Goal: Transaction & Acquisition: Download file/media

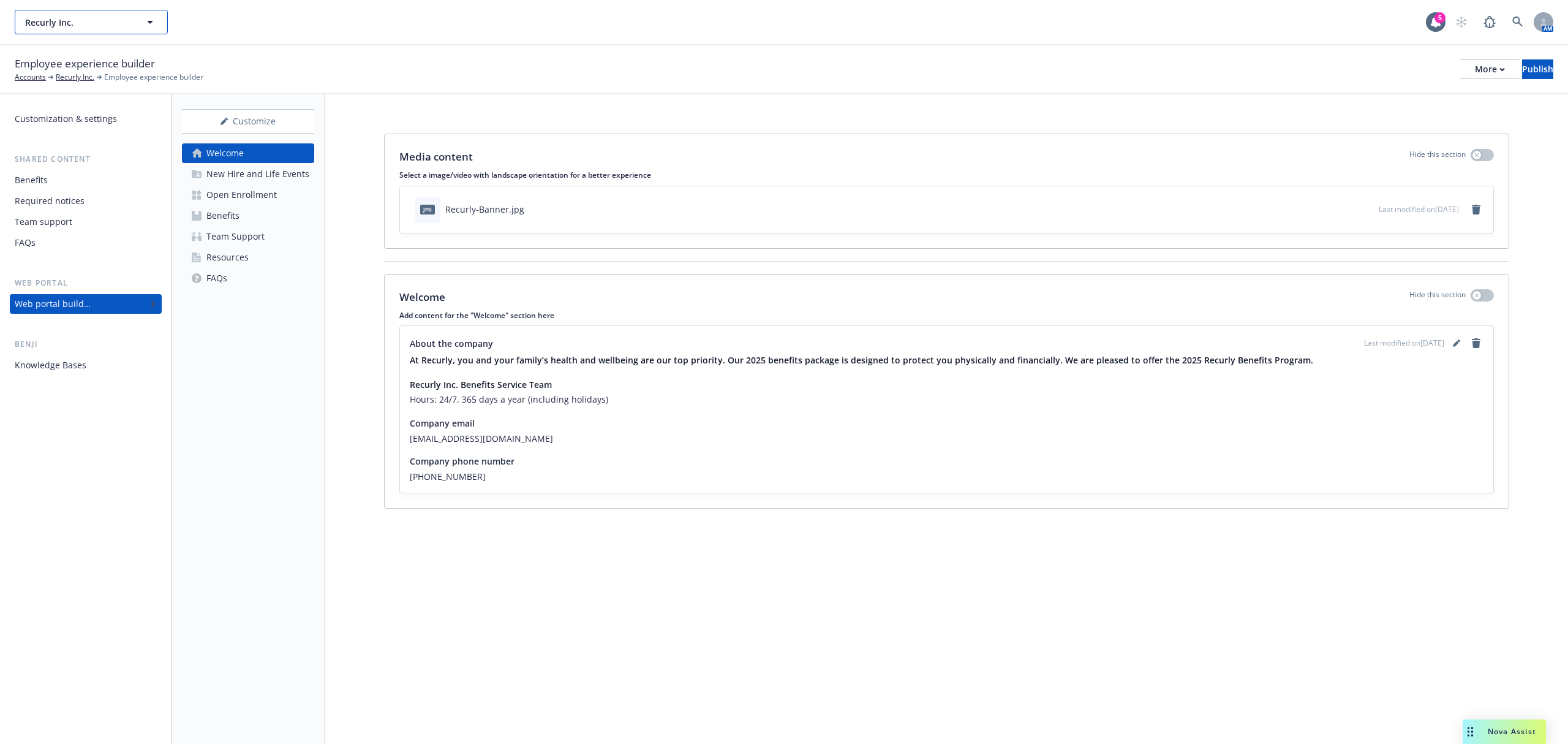
click at [158, 10] on button "Recurly Inc." at bounding box center [91, 21] width 153 height 25
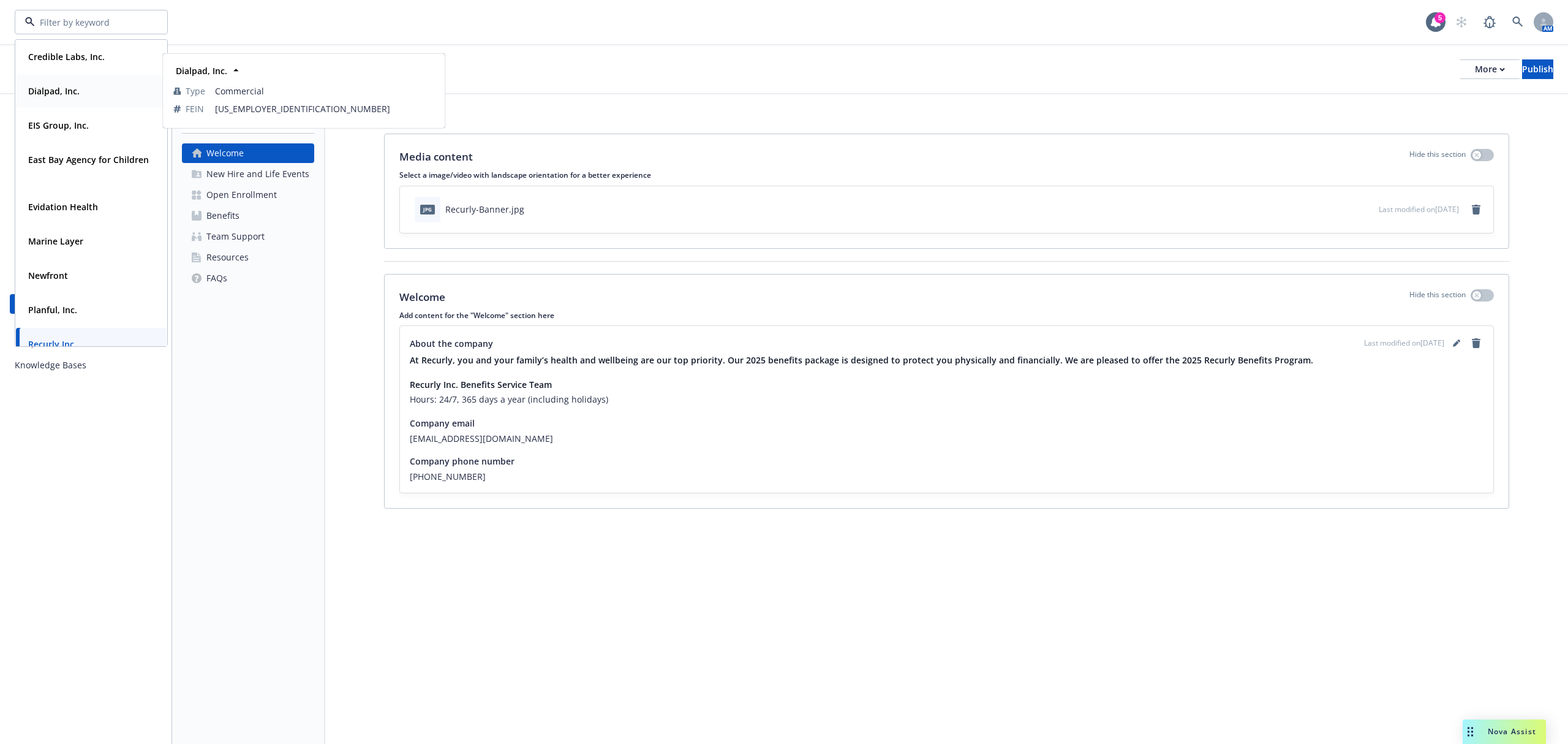
click at [56, 98] on div "Dialpad, Inc." at bounding box center [52, 91] width 59 height 17
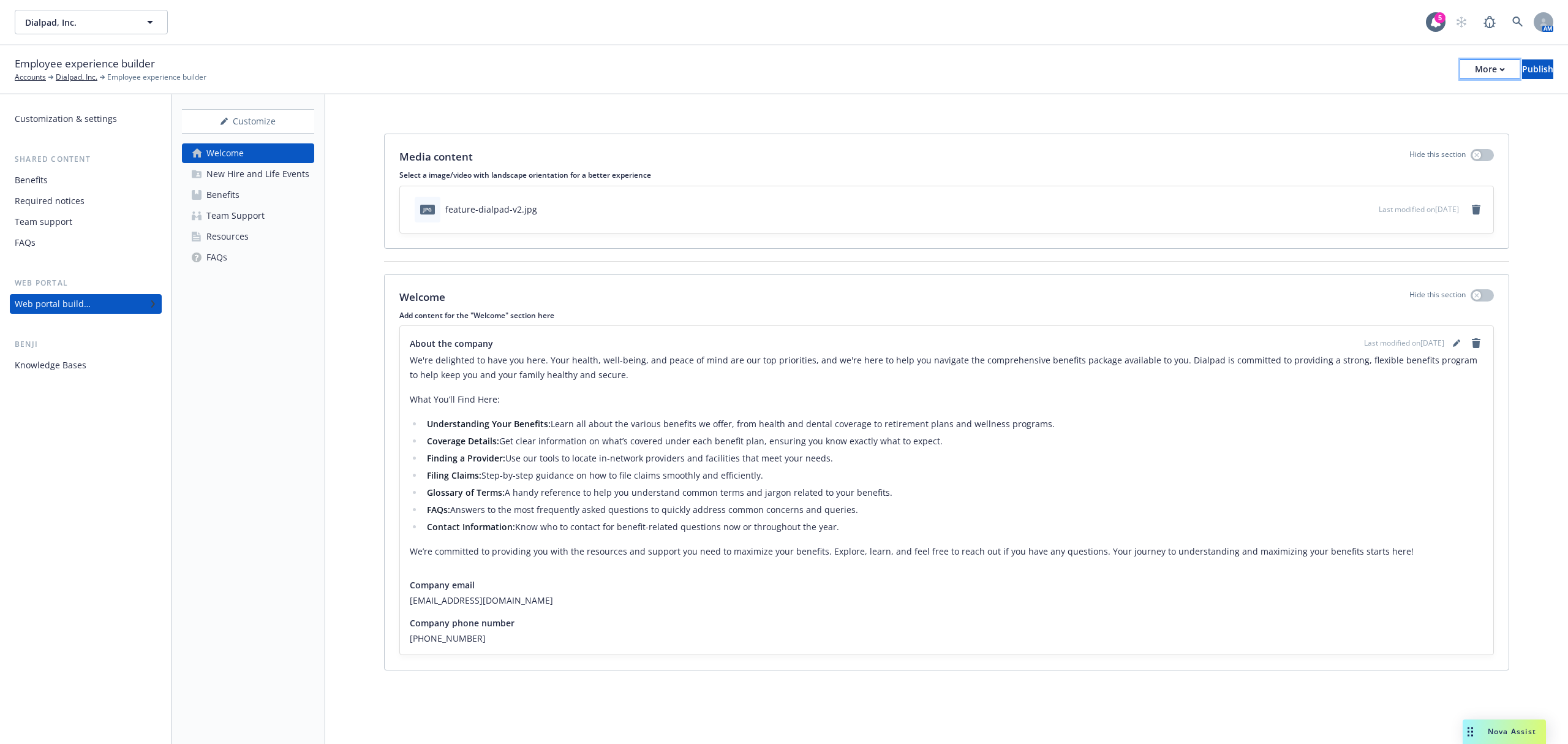
click at [1045, 66] on div "More" at bounding box center [1490, 69] width 30 height 18
click at [1045, 96] on link "Copy preview link" at bounding box center [1388, 96] width 182 height 25
click at [140, 33] on button "Dialpad, Inc." at bounding box center [91, 21] width 153 height 25
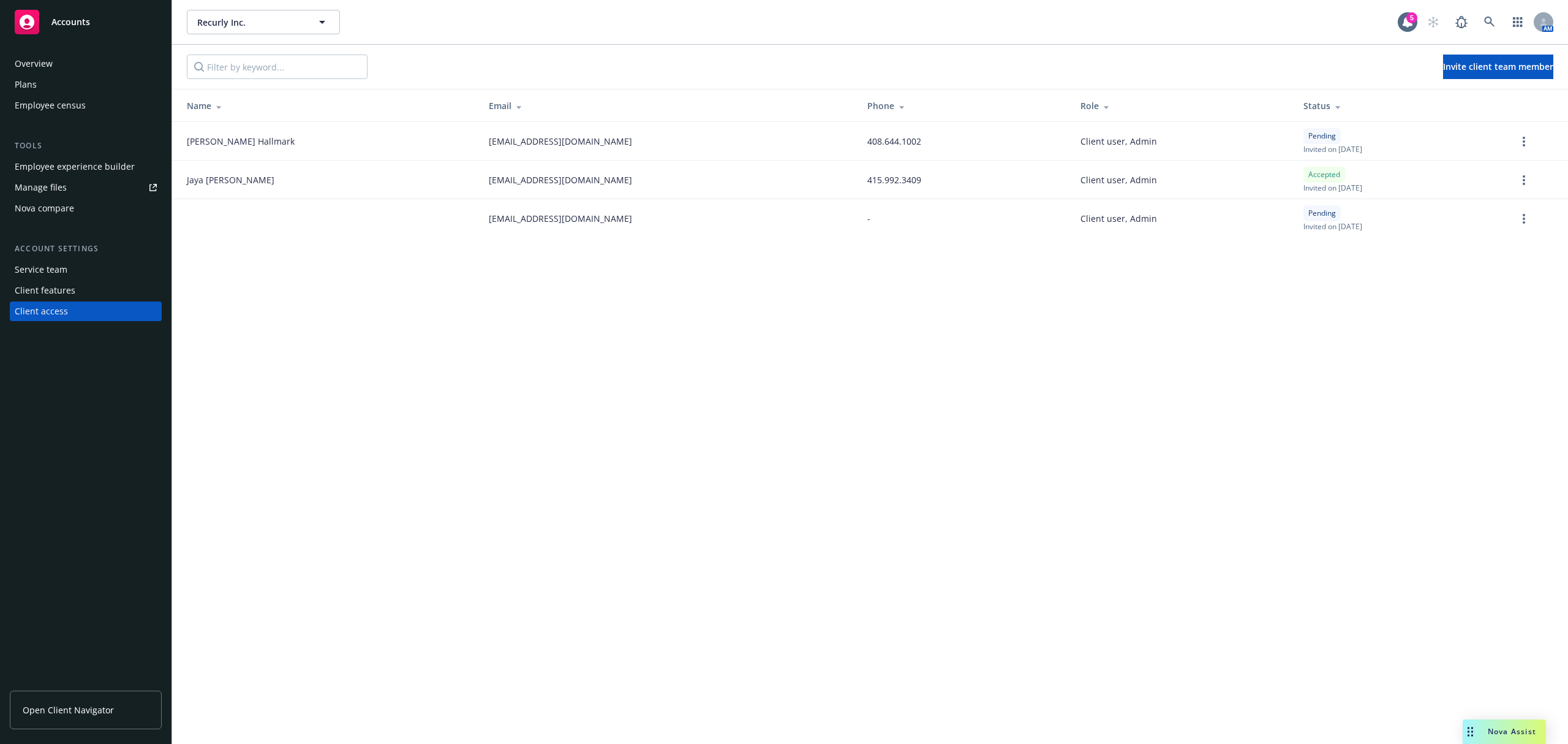
click at [69, 79] on div "Plans" at bounding box center [86, 84] width 142 height 20
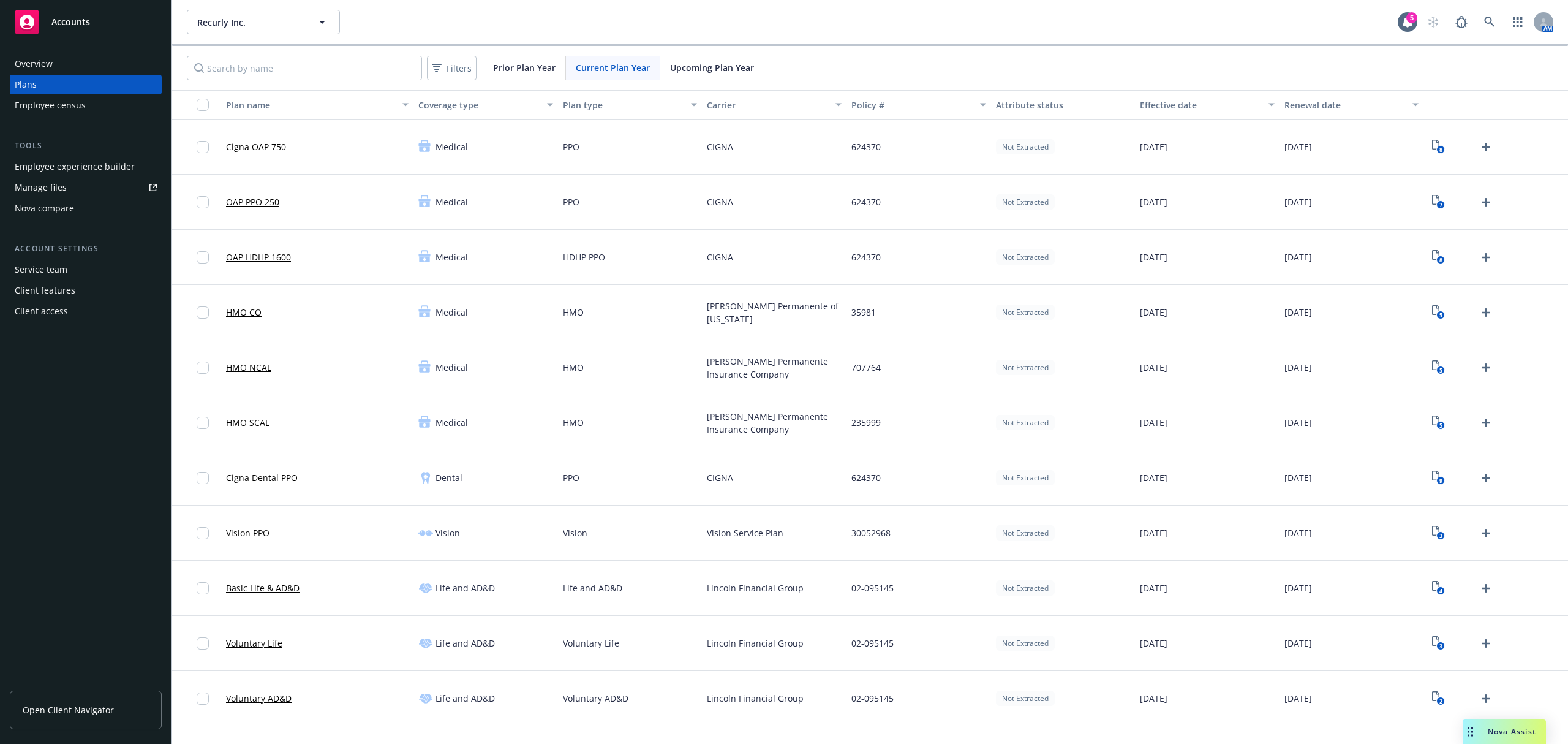
click at [725, 76] on div "Upcoming Plan Year" at bounding box center [712, 67] width 104 height 23
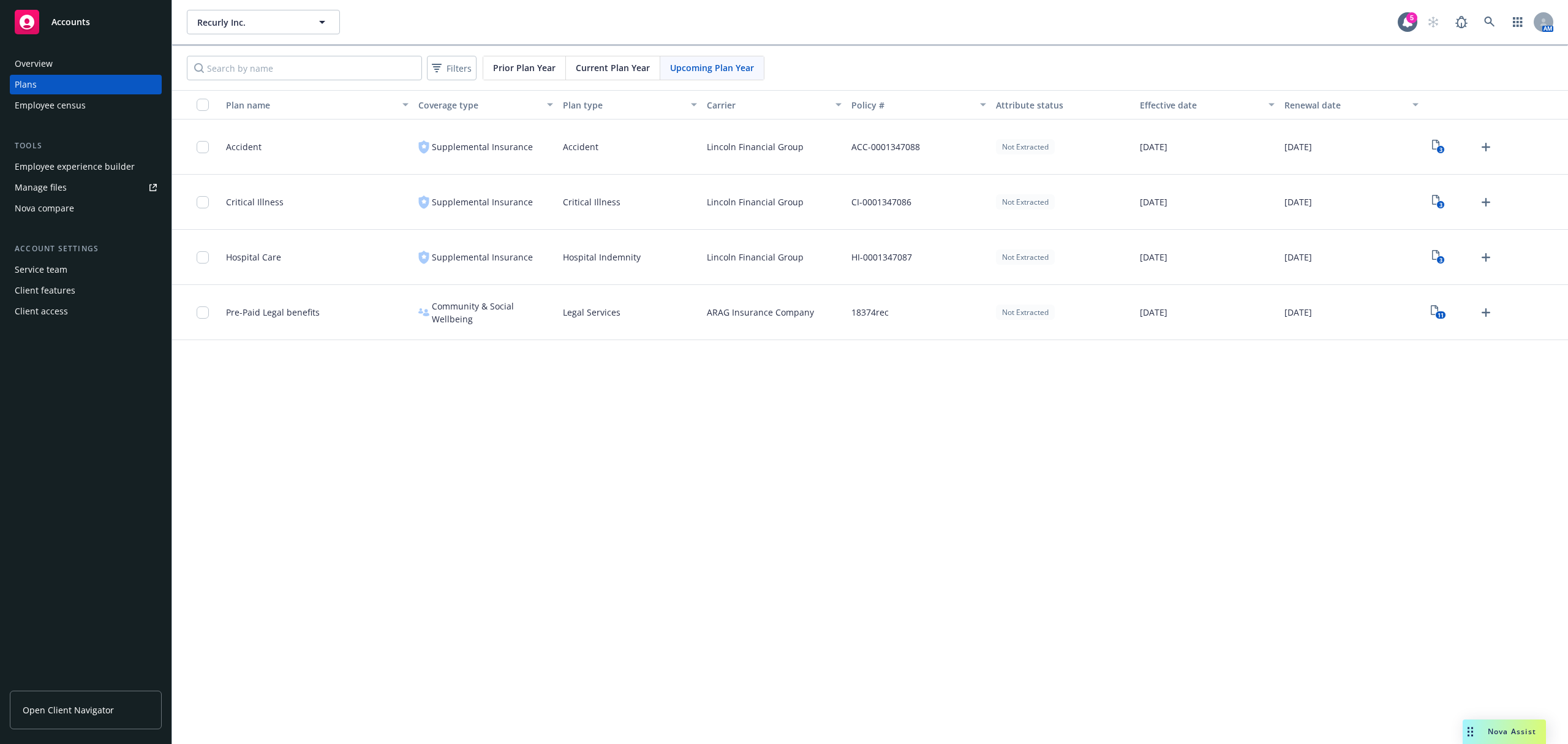
click at [90, 170] on div "Employee experience builder" at bounding box center [75, 167] width 120 height 20
click at [266, 21] on span "Recurly Inc." at bounding box center [250, 22] width 106 height 13
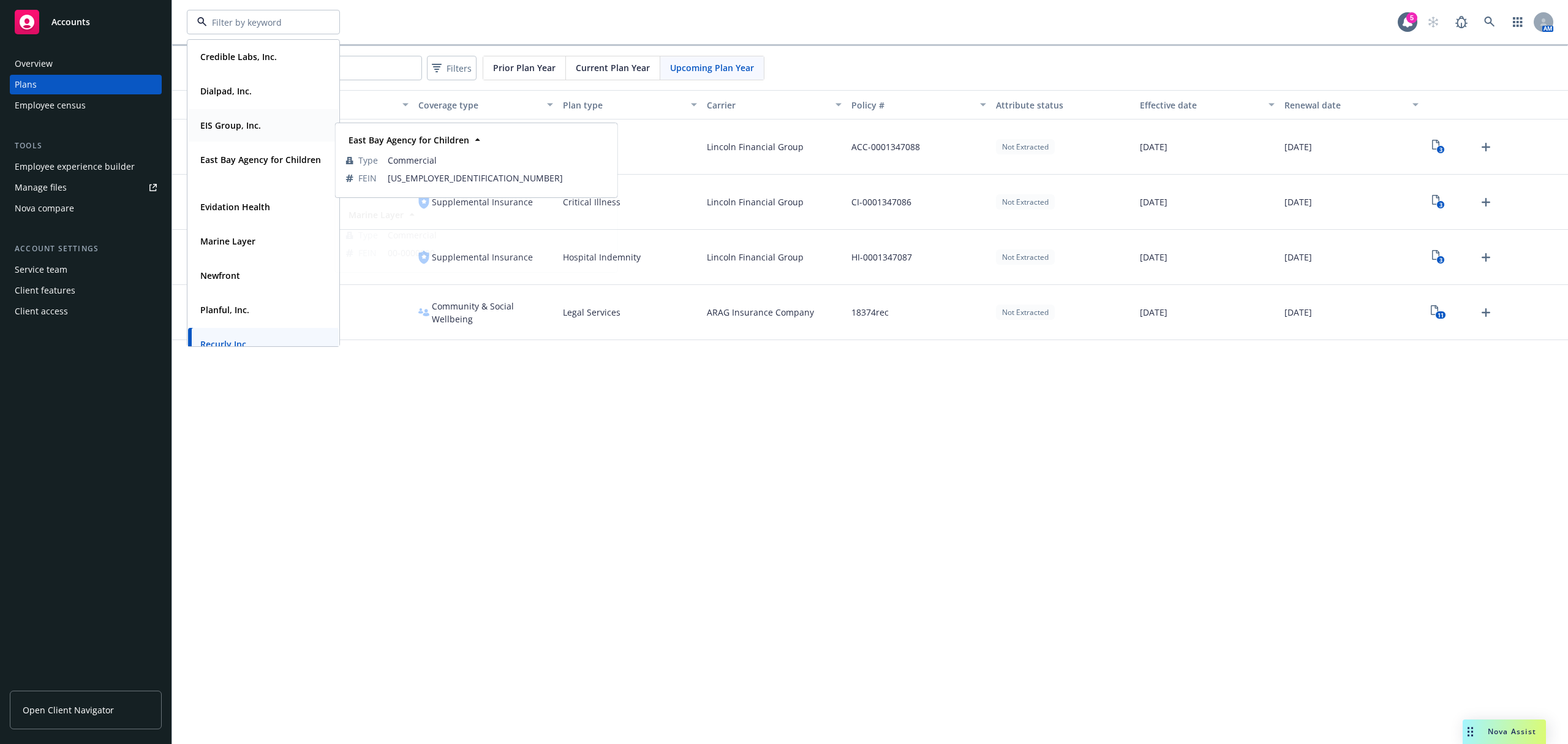
click at [240, 166] on span "East Bay Agency for Children" at bounding box center [261, 159] width 120 height 13
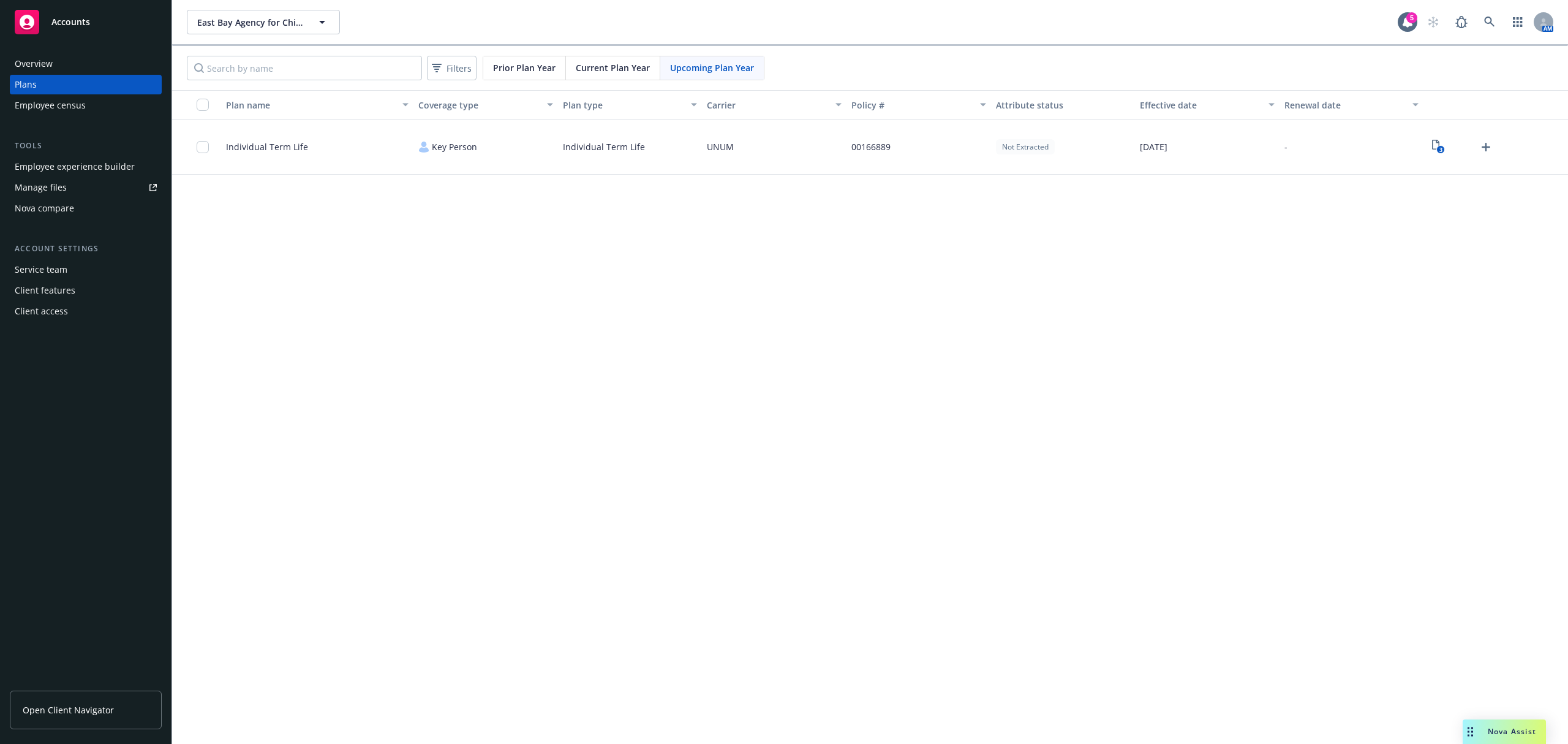
click at [620, 56] on div "Filters Prior Plan Year Current Plan Year Upcoming Plan Year" at bounding box center [870, 68] width 1396 height 44
click at [616, 64] on span "Current Plan Year" at bounding box center [612, 67] width 74 height 13
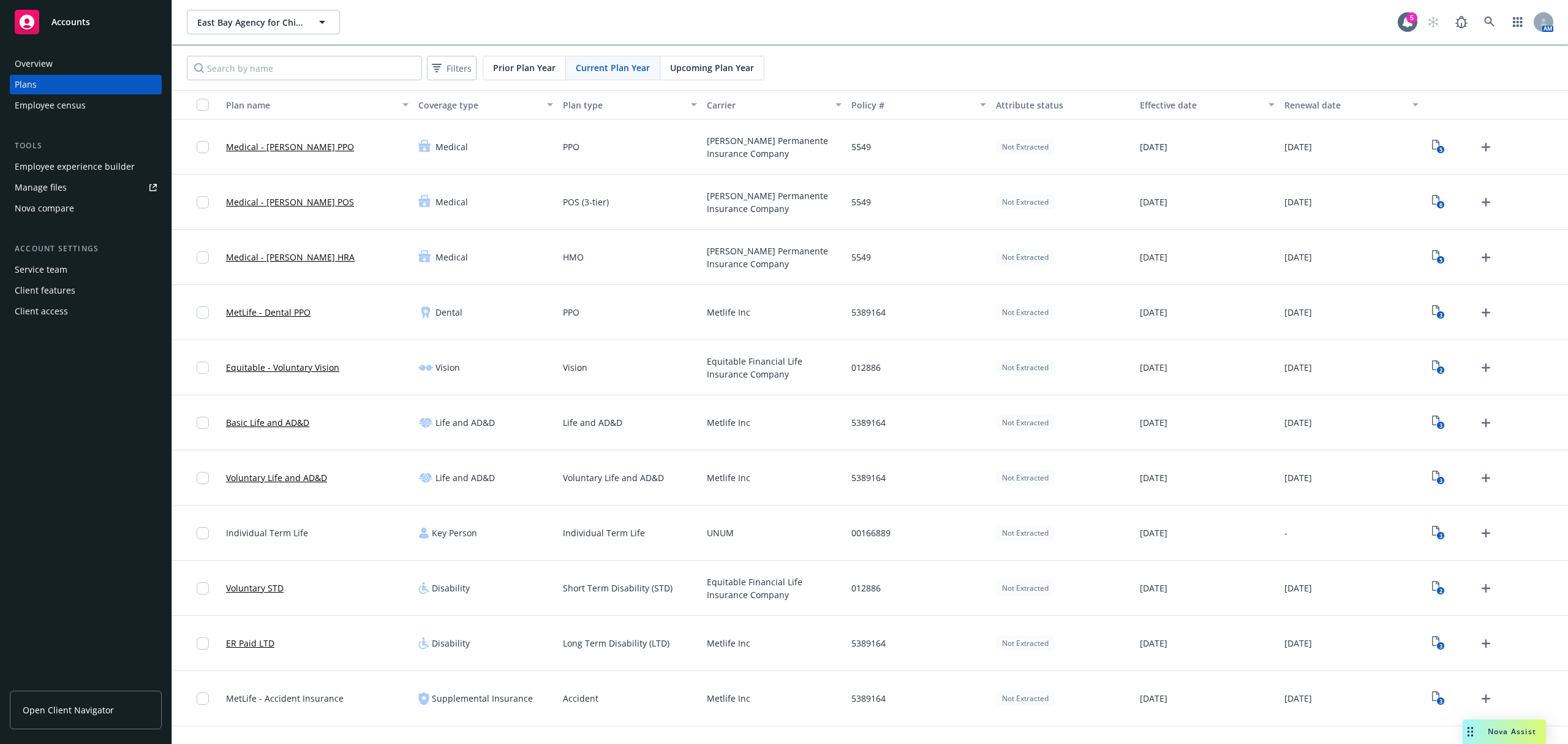
click at [321, 9] on div "East Bay Agency for Children East Bay Agency for Children 5 AM" at bounding box center [870, 22] width 1396 height 44
click at [321, 17] on icon "button" at bounding box center [322, 22] width 15 height 15
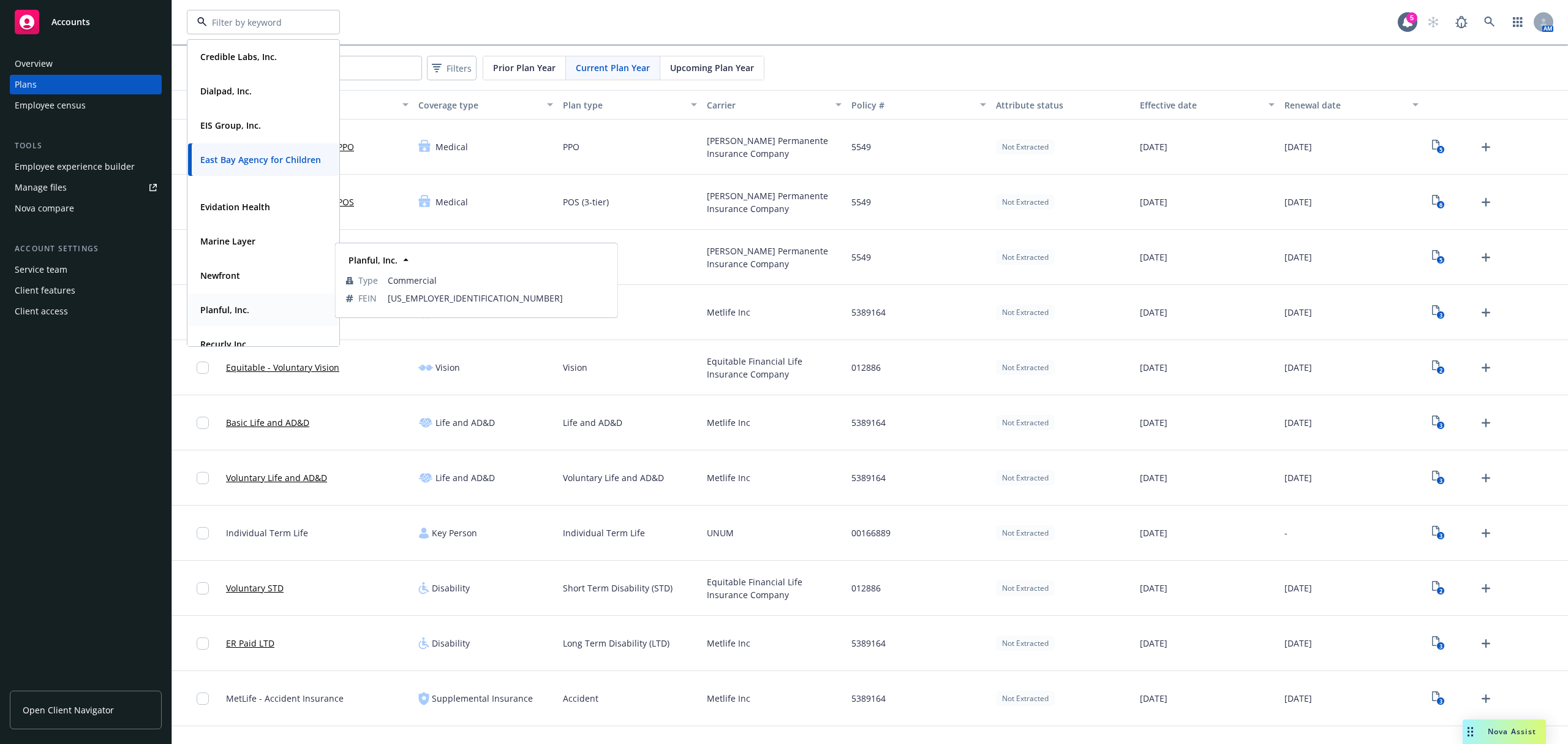
scroll to position [82, 0]
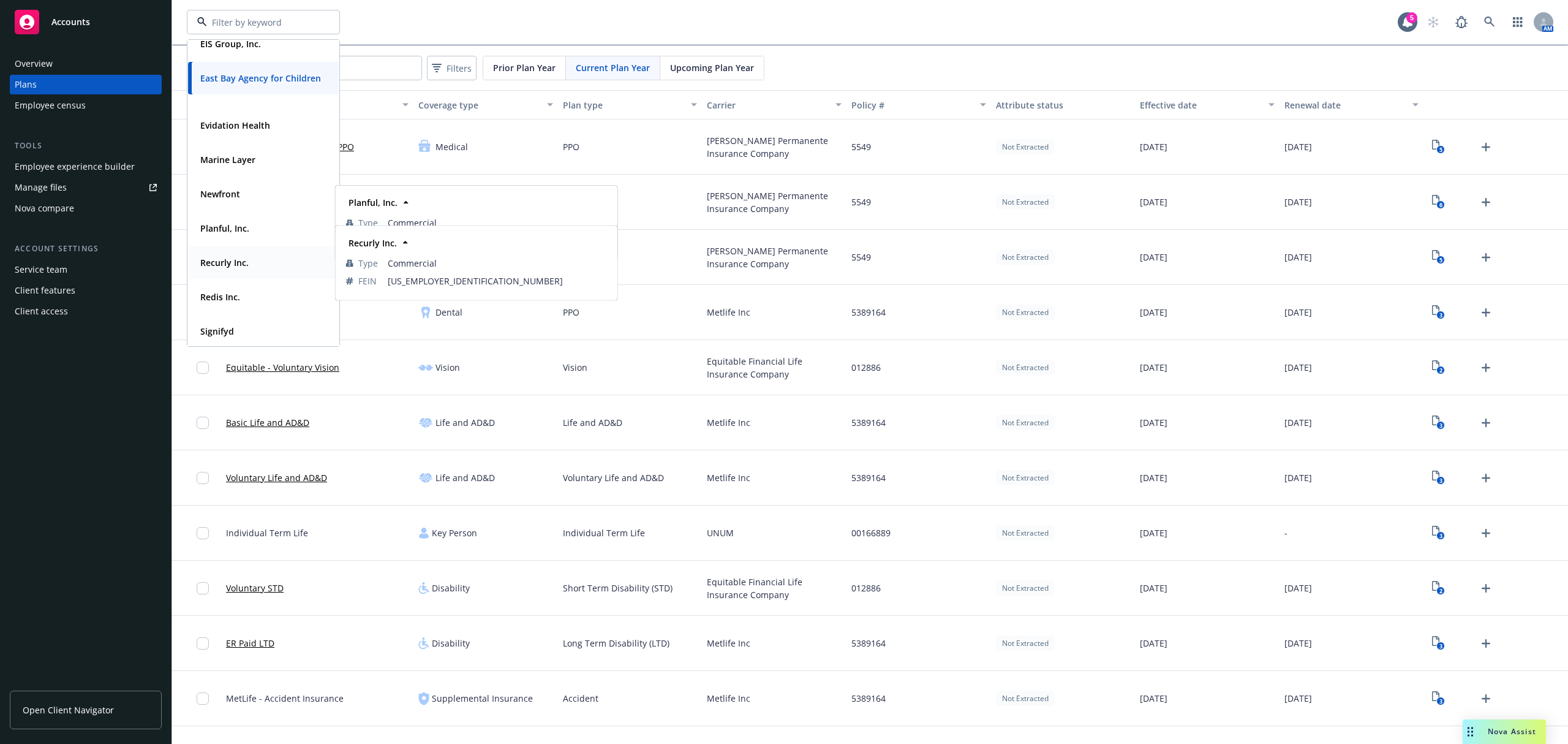
click at [246, 257] on strong "Recurly Inc." at bounding box center [224, 263] width 48 height 12
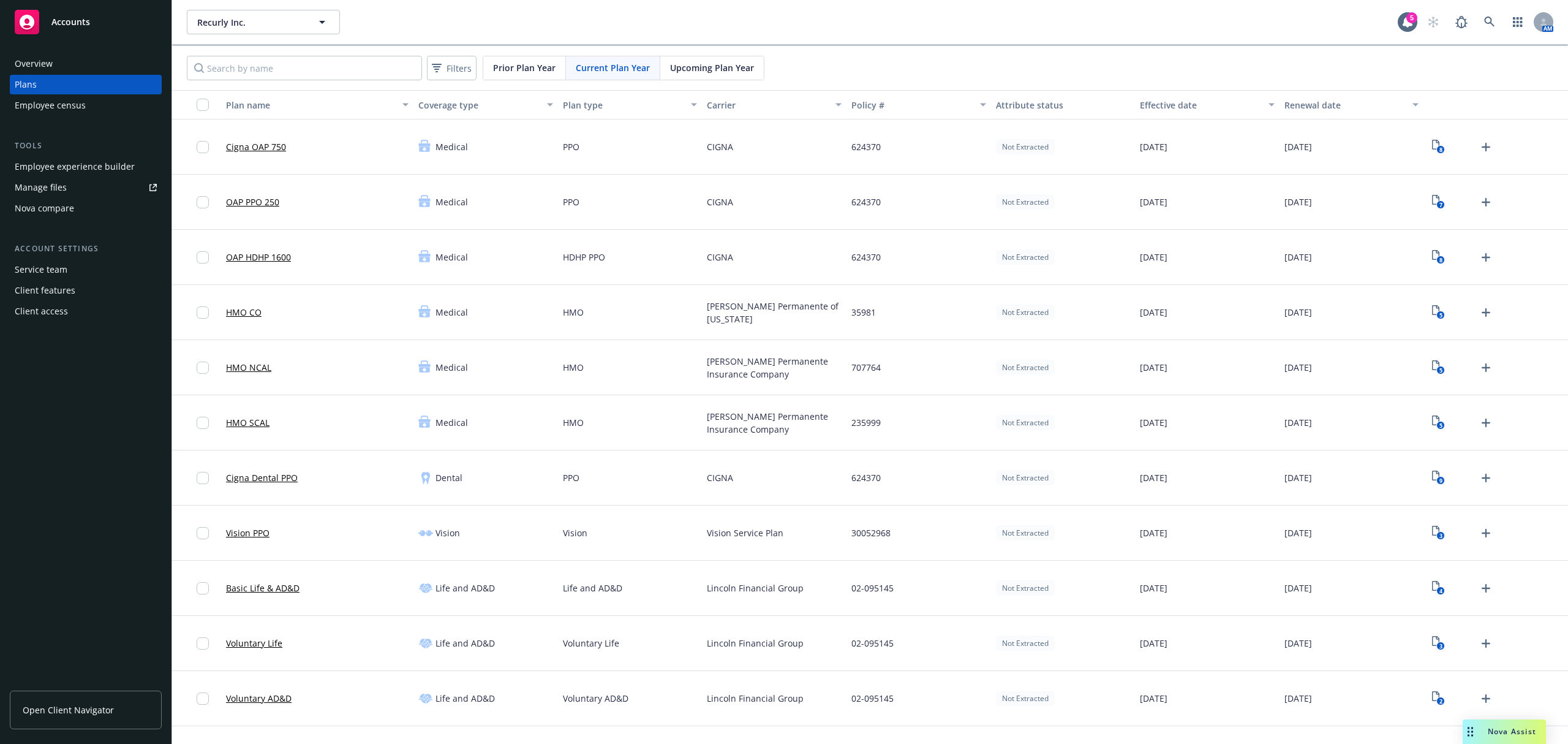
click at [692, 61] on div "Upcoming Plan Year" at bounding box center [712, 67] width 104 height 23
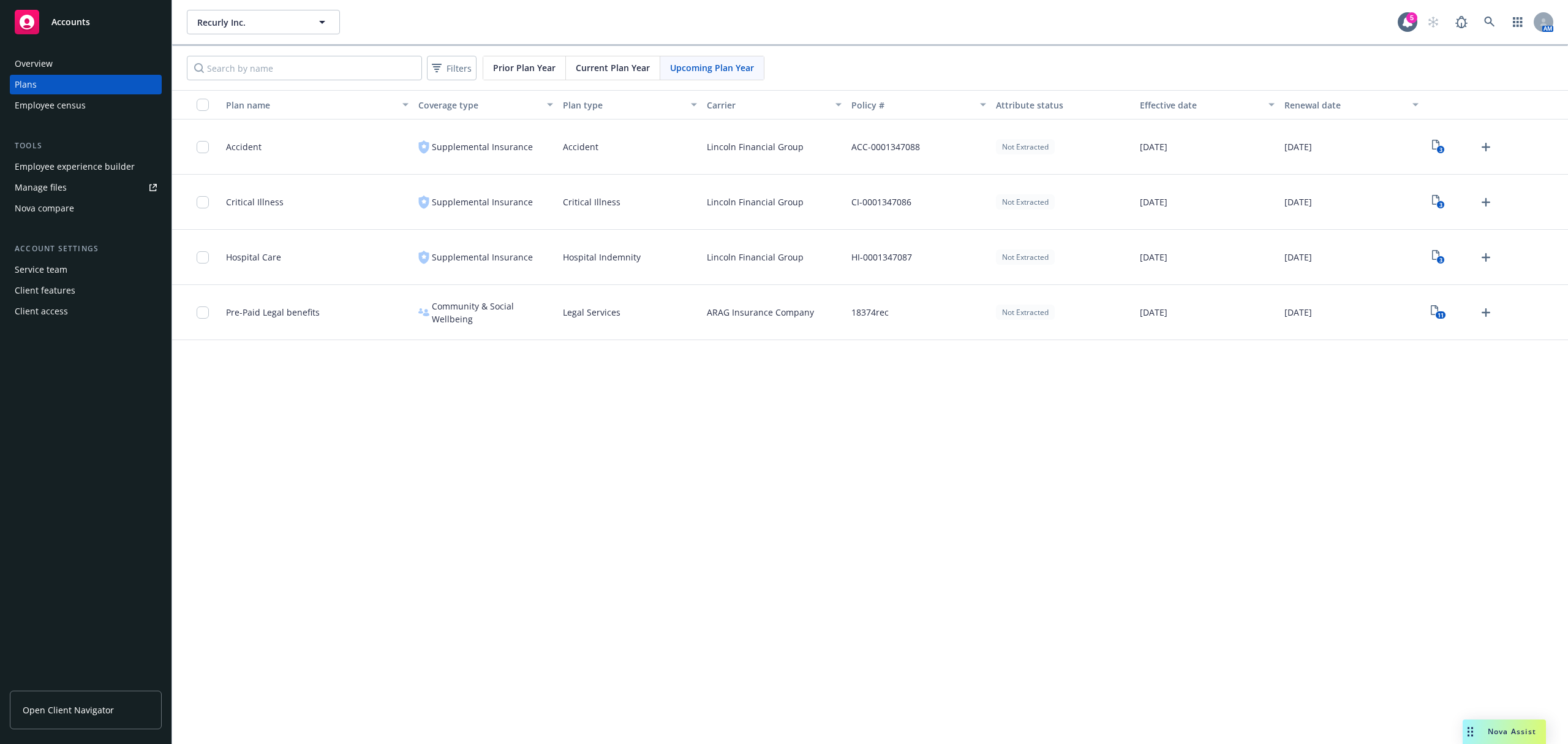
click at [603, 65] on span "Current Plan Year" at bounding box center [612, 67] width 74 height 13
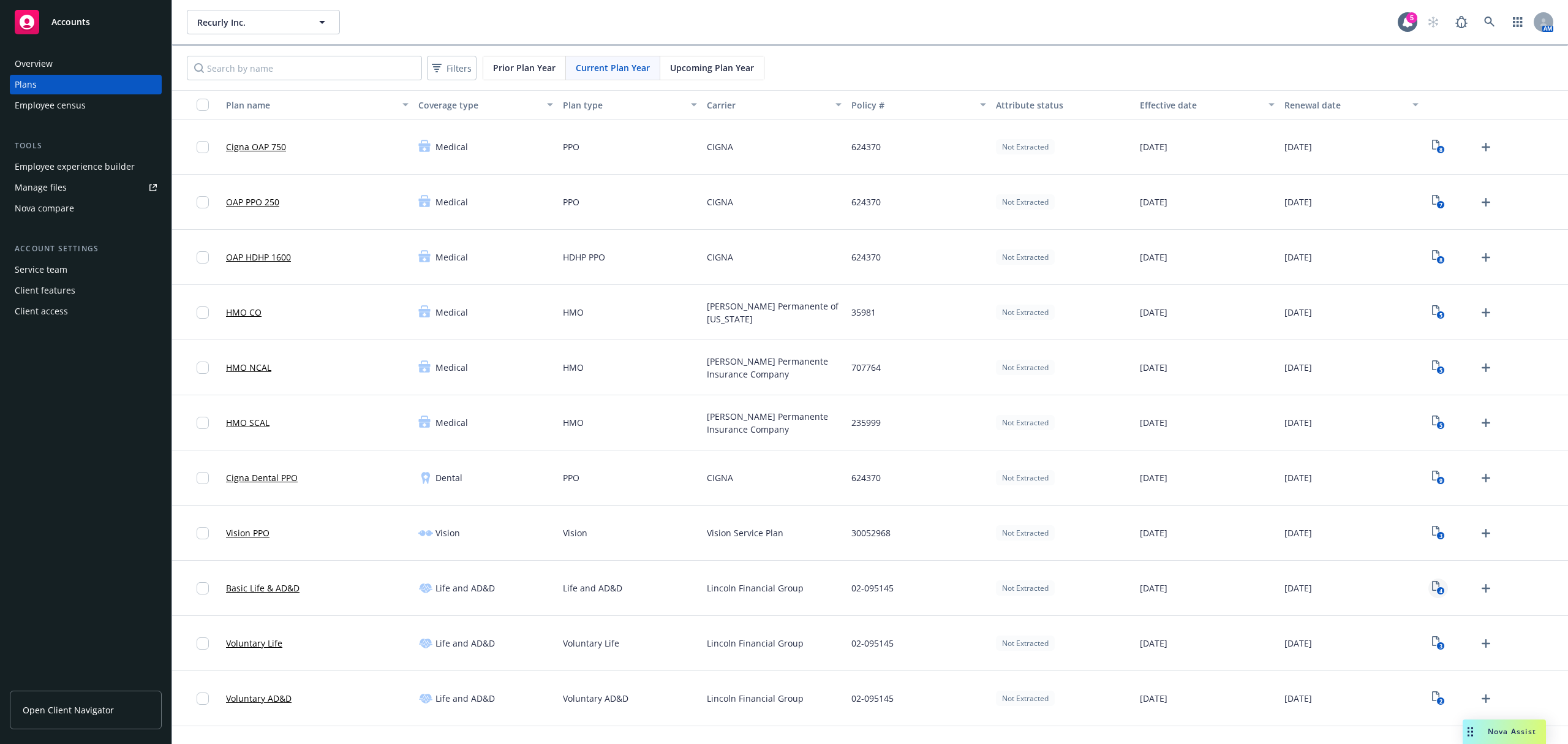
click at [1432, 586] on icon "4" at bounding box center [1438, 588] width 13 height 14
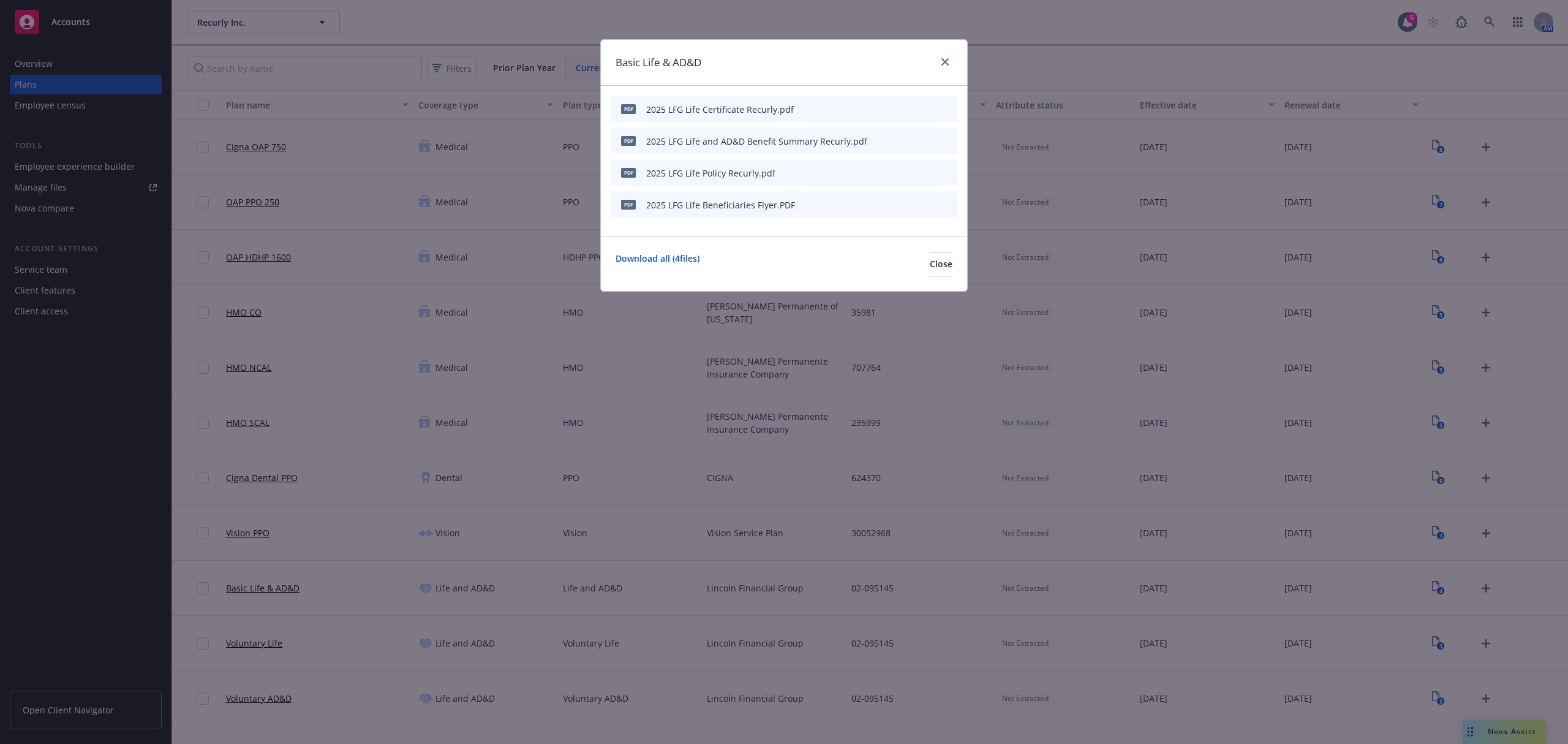
click at [905, 140] on icon "download file" at bounding box center [906, 139] width 8 height 7
click at [947, 59] on icon "close" at bounding box center [944, 61] width 7 height 7
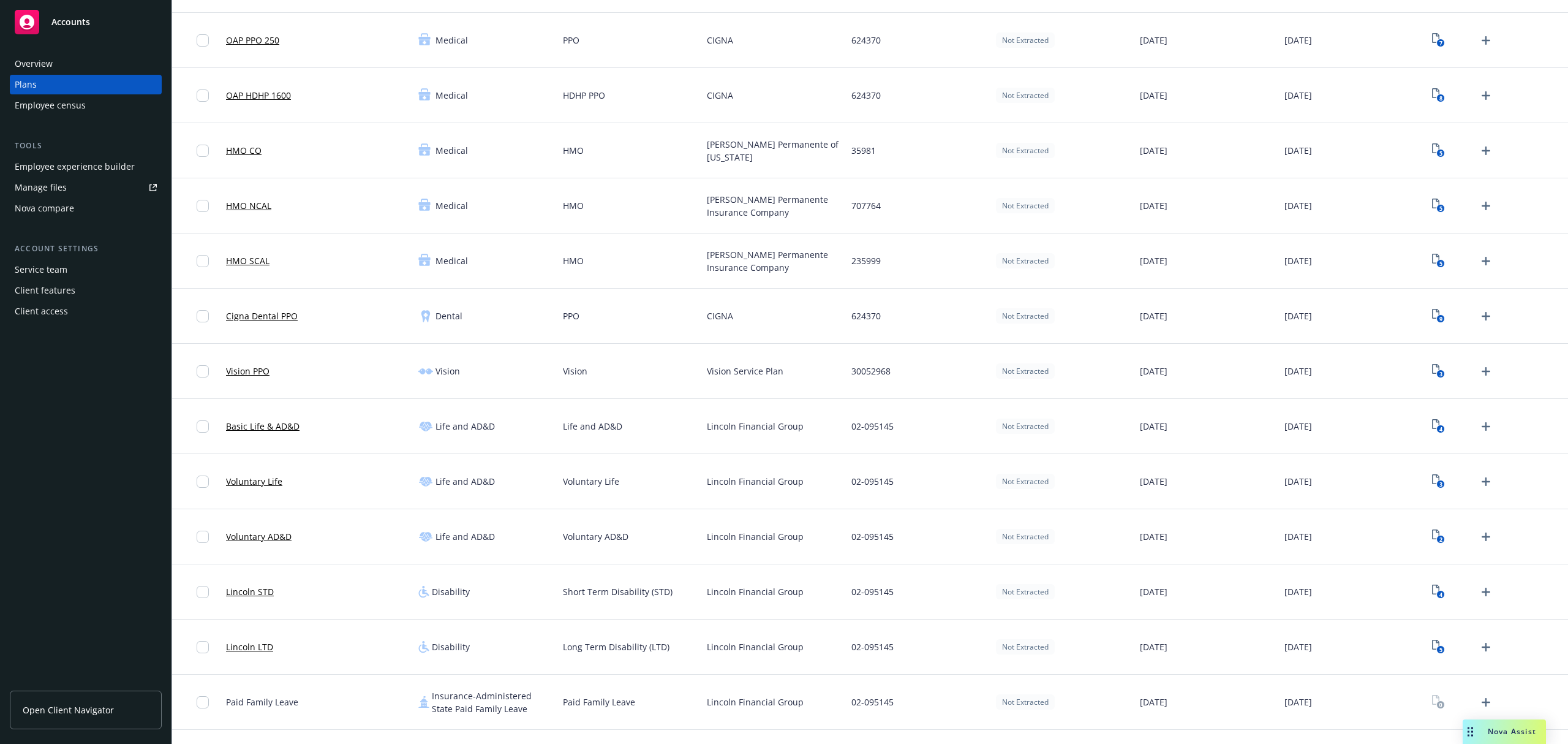
scroll to position [163, 0]
click at [1432, 481] on icon "3" at bounding box center [1438, 480] width 13 height 14
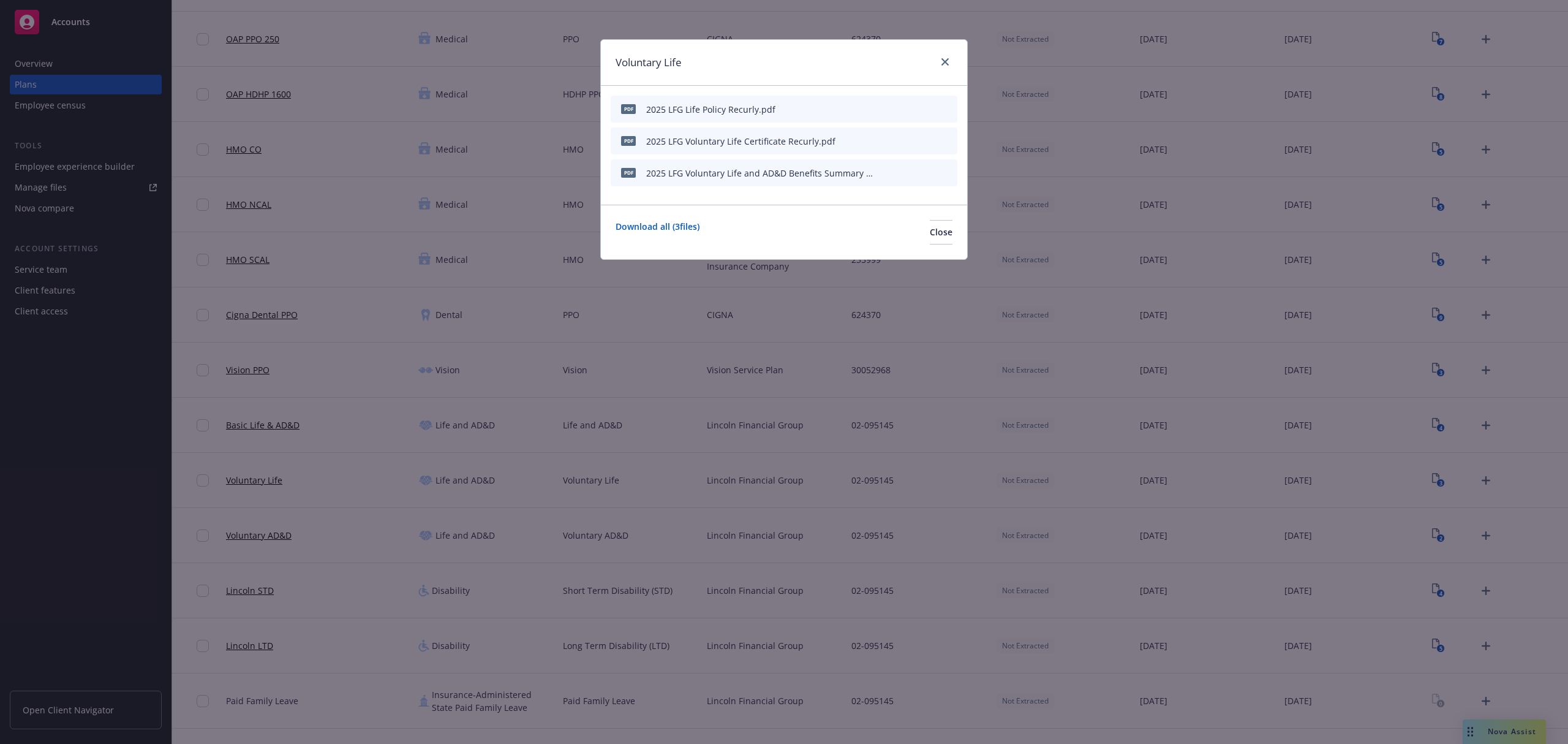
click at [907, 174] on icon "download file" at bounding box center [905, 172] width 10 height 10
click at [942, 67] on link "close" at bounding box center [945, 62] width 15 height 15
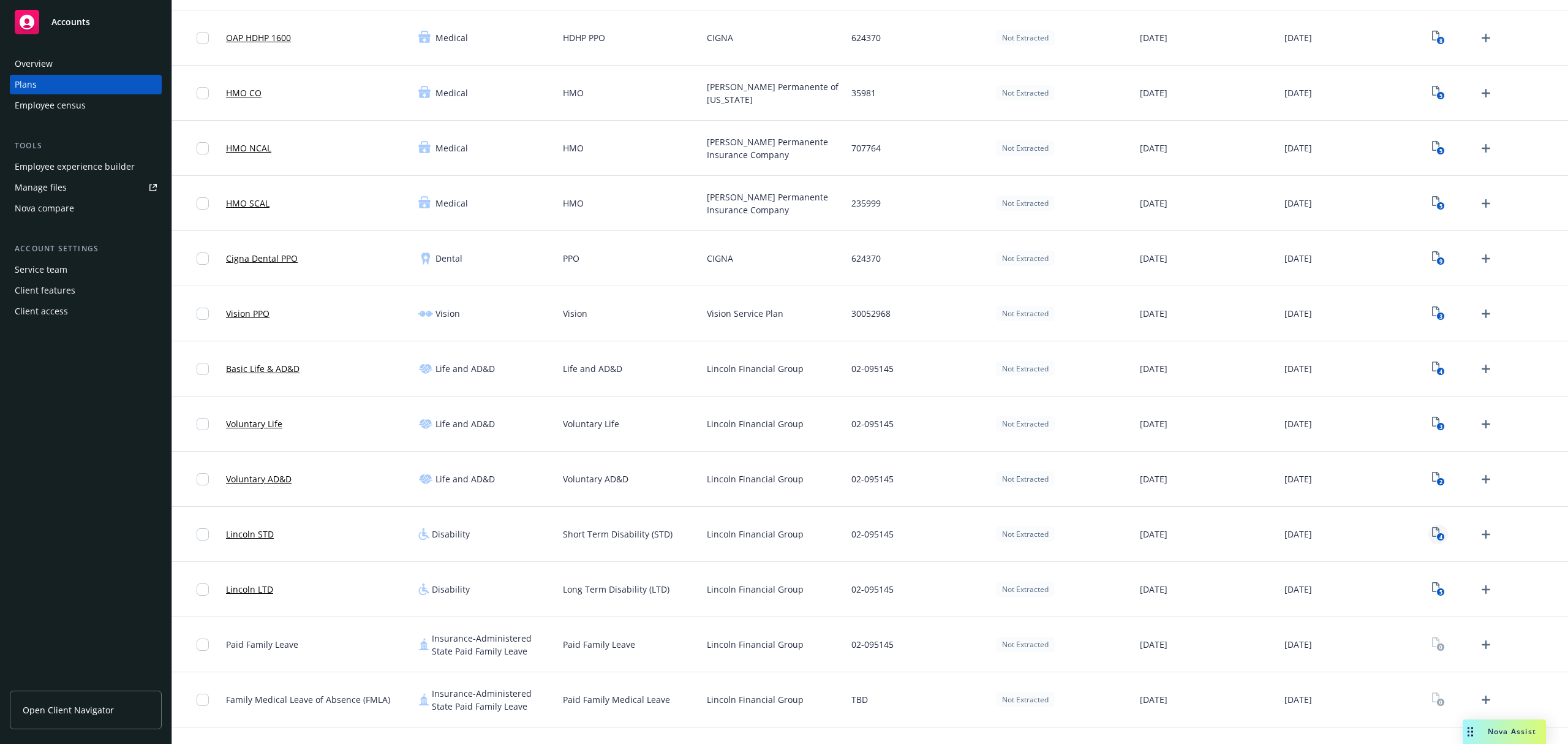
scroll to position [245, 0]
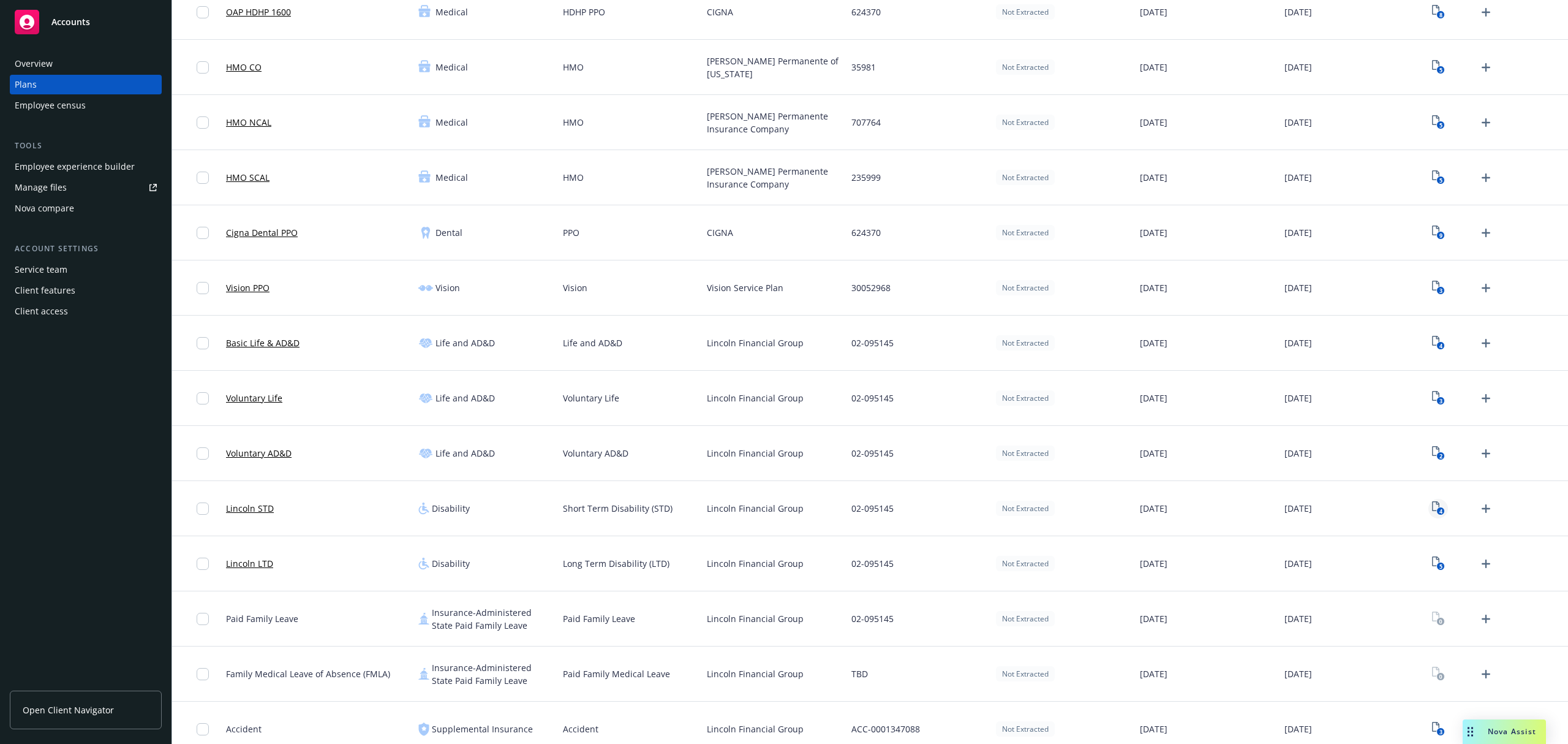
click at [1432, 508] on icon "4" at bounding box center [1438, 508] width 13 height 14
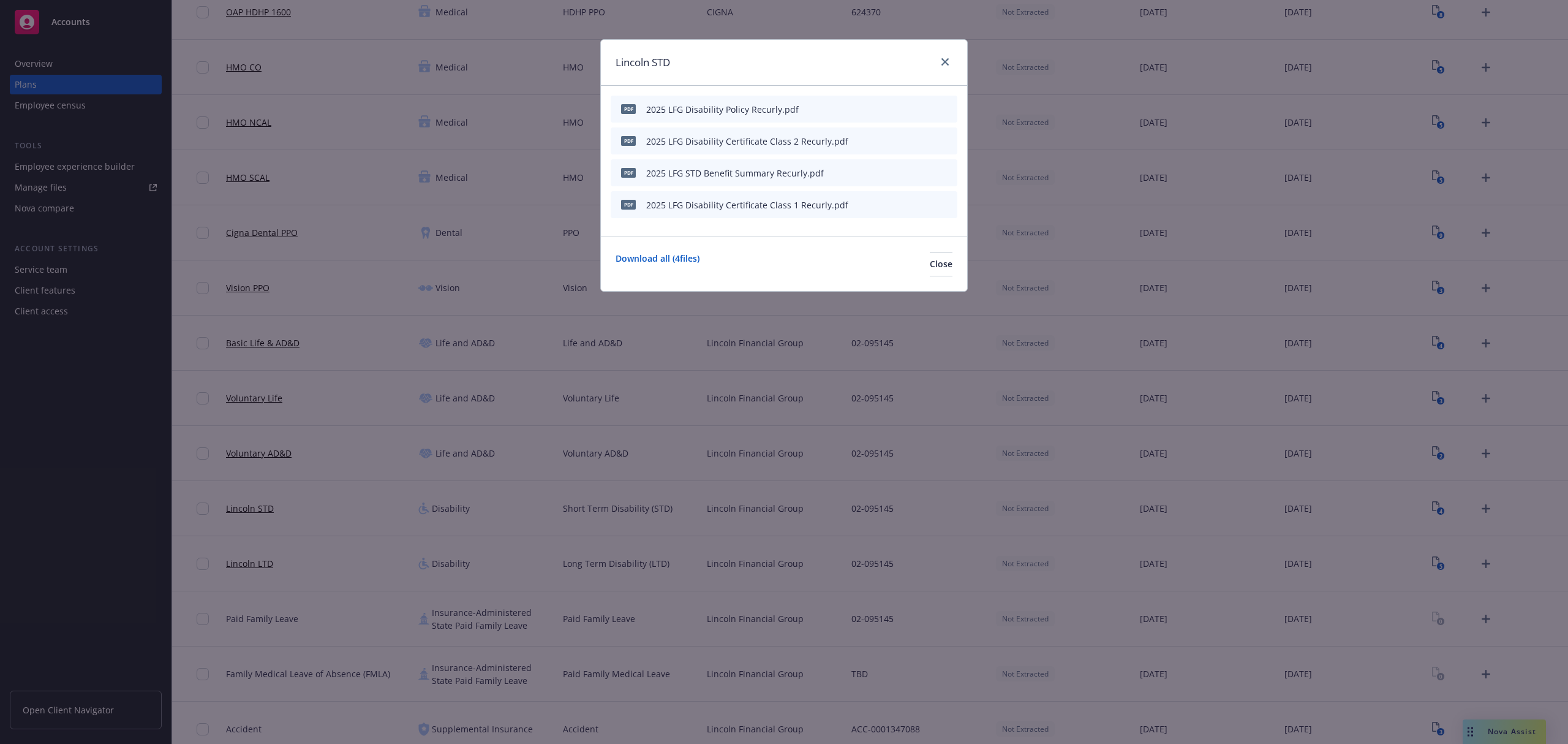
click at [901, 172] on icon "download file" at bounding box center [905, 172] width 10 height 10
click at [947, 61] on icon "close" at bounding box center [944, 61] width 7 height 7
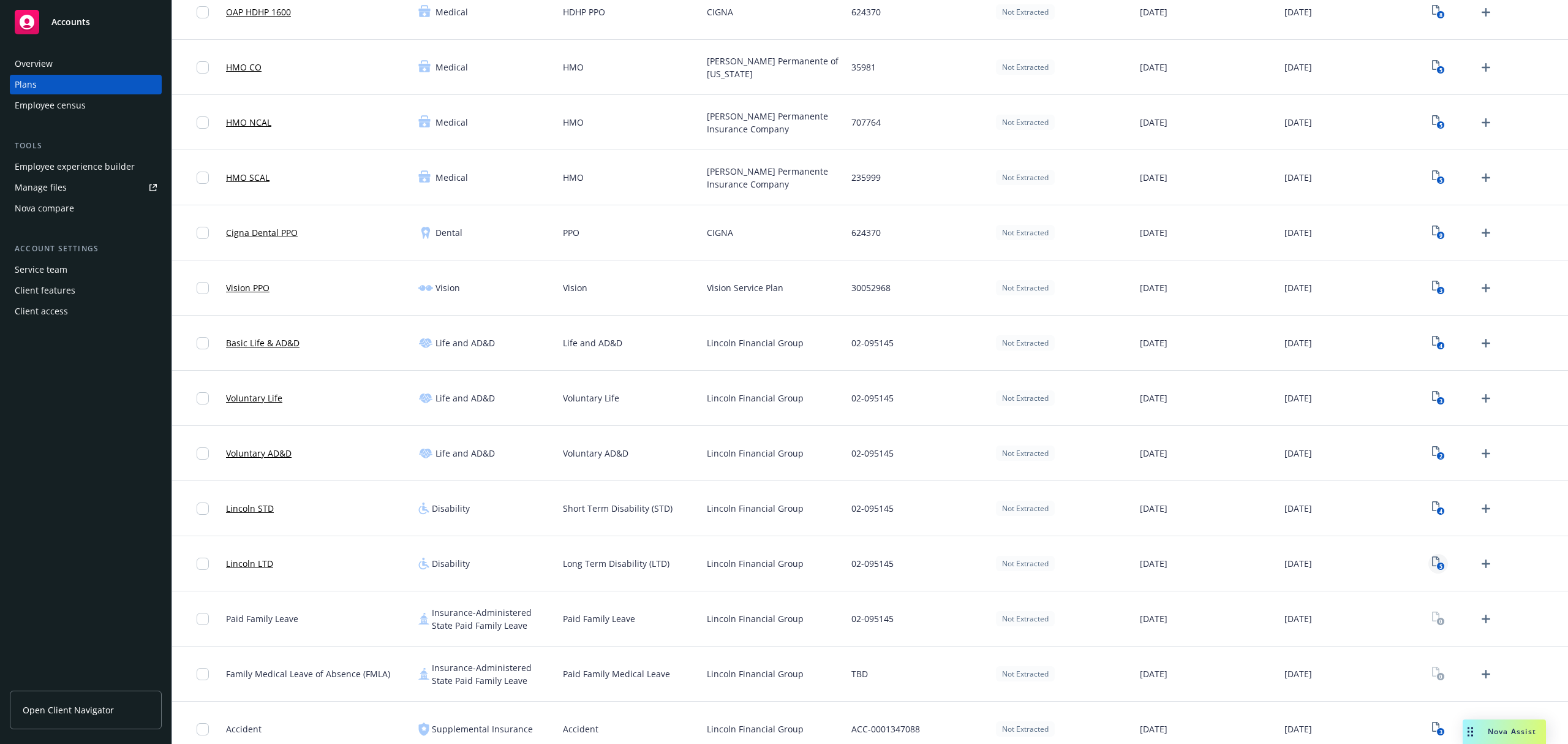
click at [1432, 559] on icon "5" at bounding box center [1438, 563] width 13 height 14
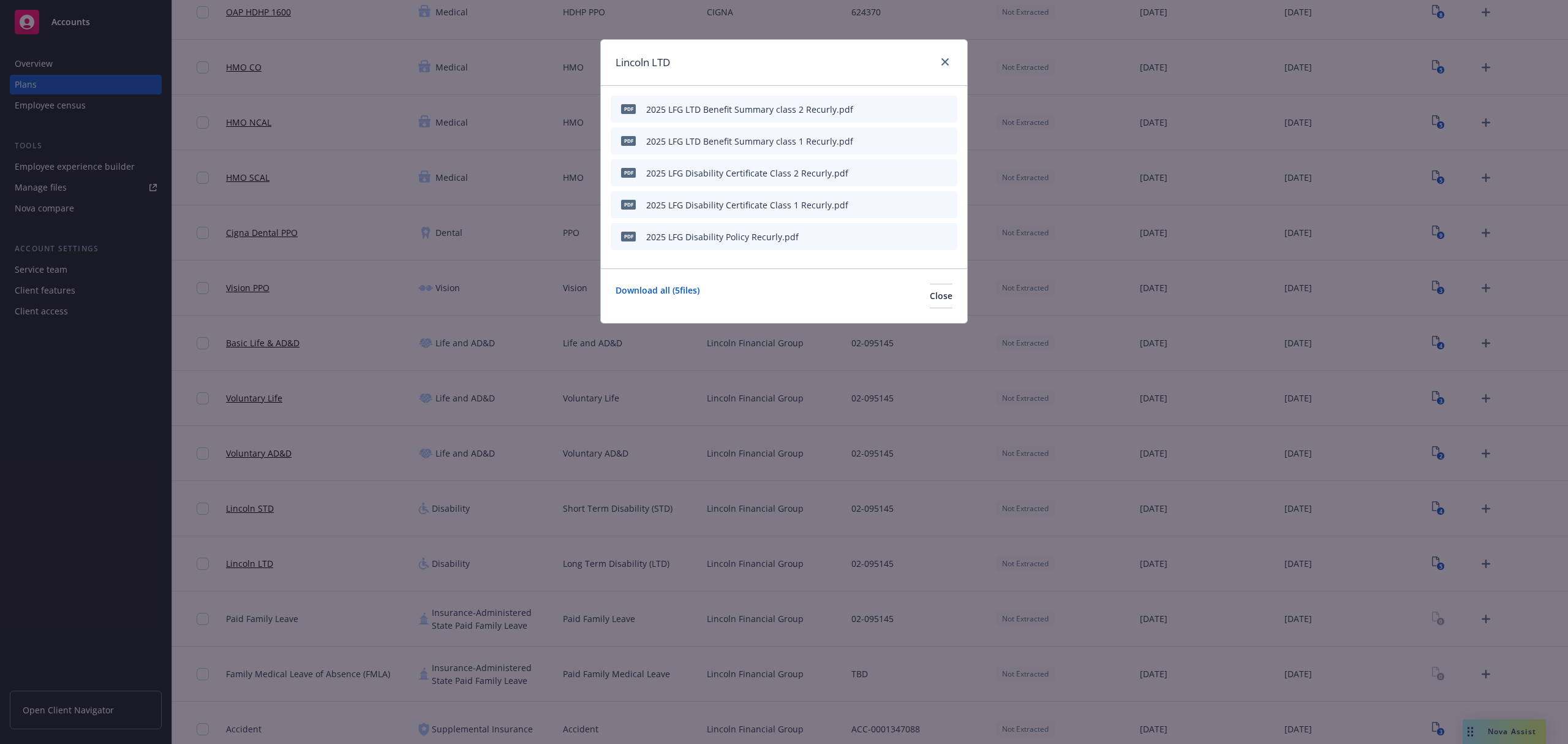
click at [909, 104] on icon "download file" at bounding box center [905, 109] width 10 height 10
click at [908, 137] on icon "download file" at bounding box center [905, 140] width 10 height 10
click at [946, 60] on icon "close" at bounding box center [944, 61] width 7 height 7
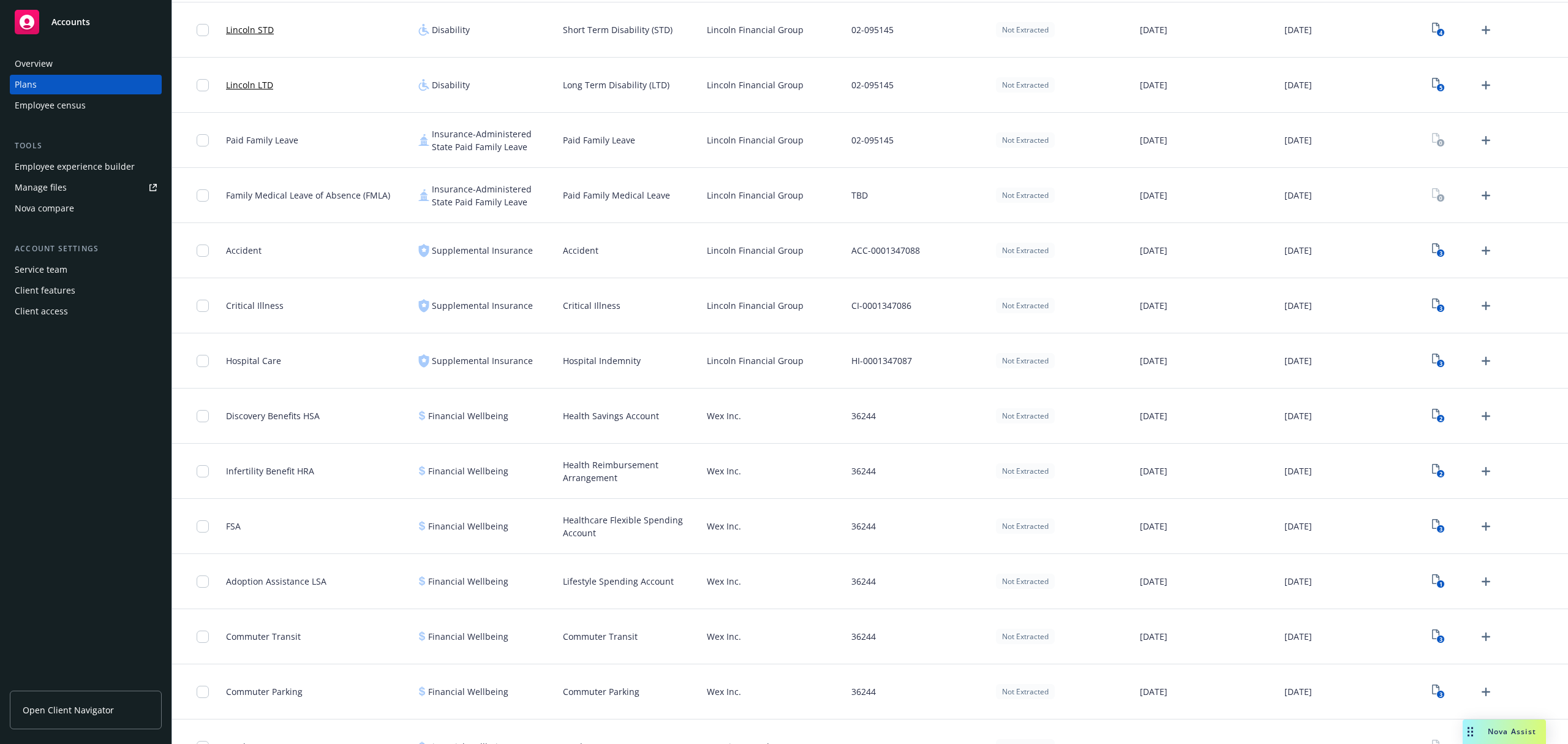
scroll to position [899, 0]
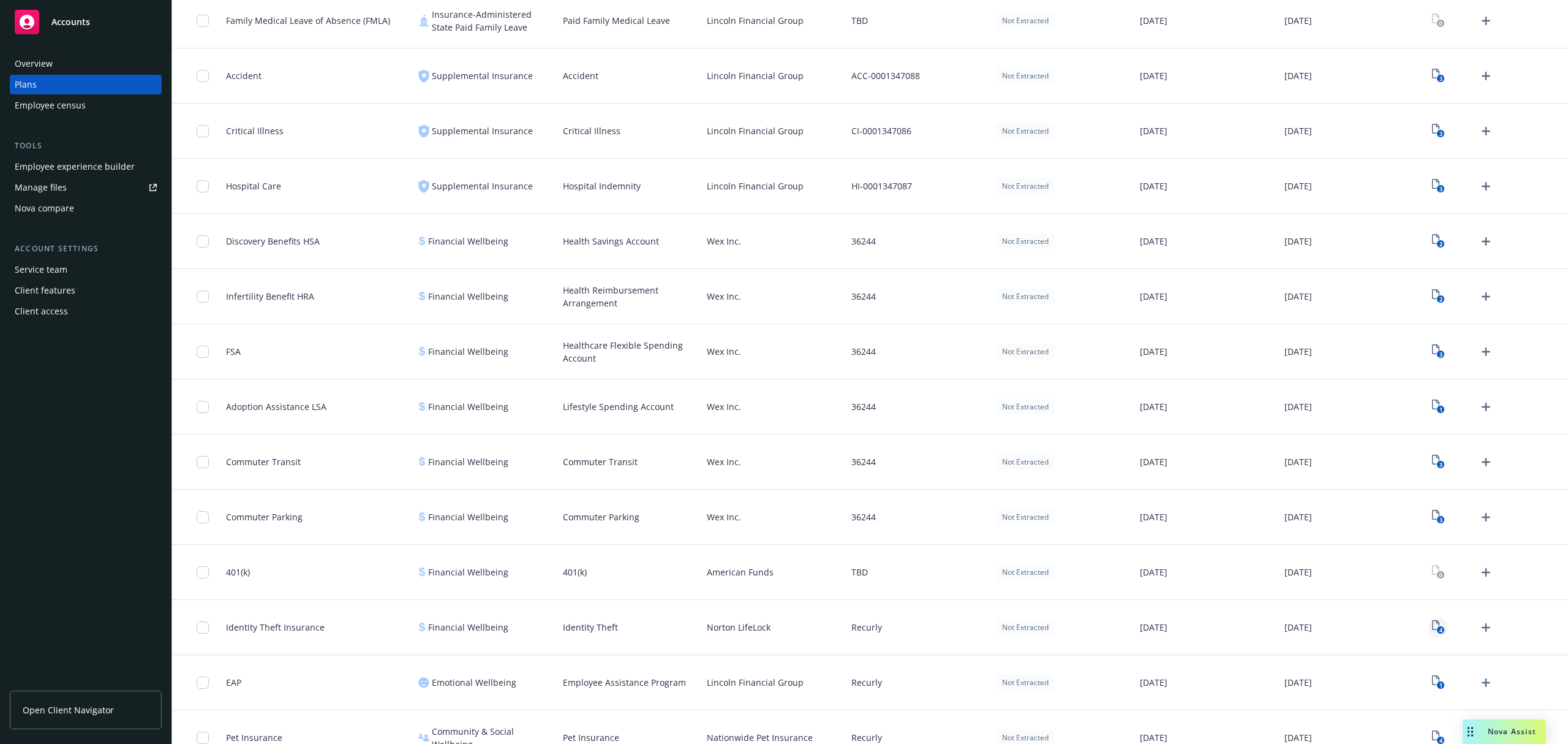
click at [1439, 631] on text "4" at bounding box center [1440, 631] width 3 height 8
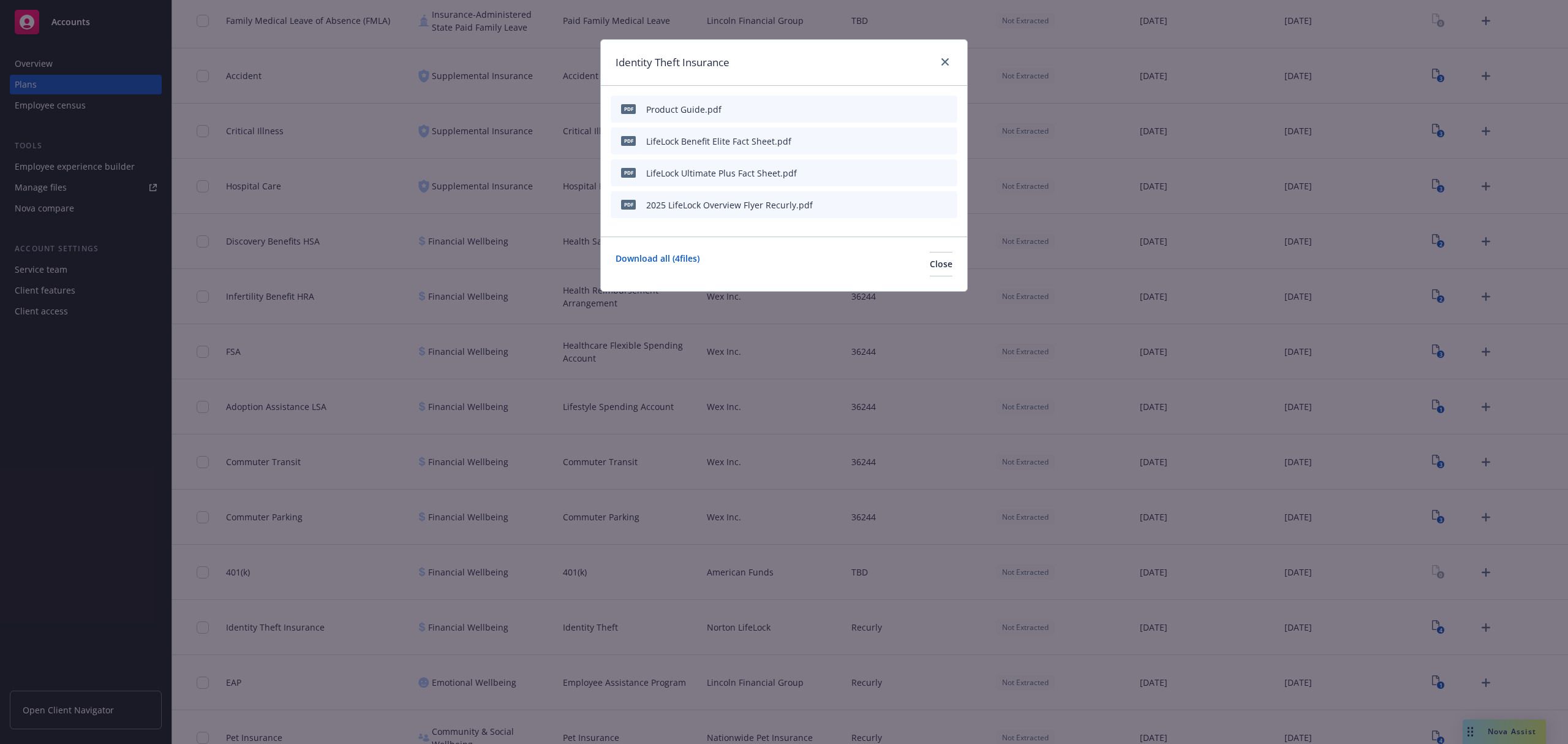
click at [908, 205] on icon "download file" at bounding box center [905, 204] width 10 height 10
click at [904, 168] on icon "download file" at bounding box center [905, 172] width 10 height 10
click at [905, 144] on icon "download file" at bounding box center [905, 144] width 10 height 3
click at [947, 64] on icon "close" at bounding box center [944, 61] width 7 height 7
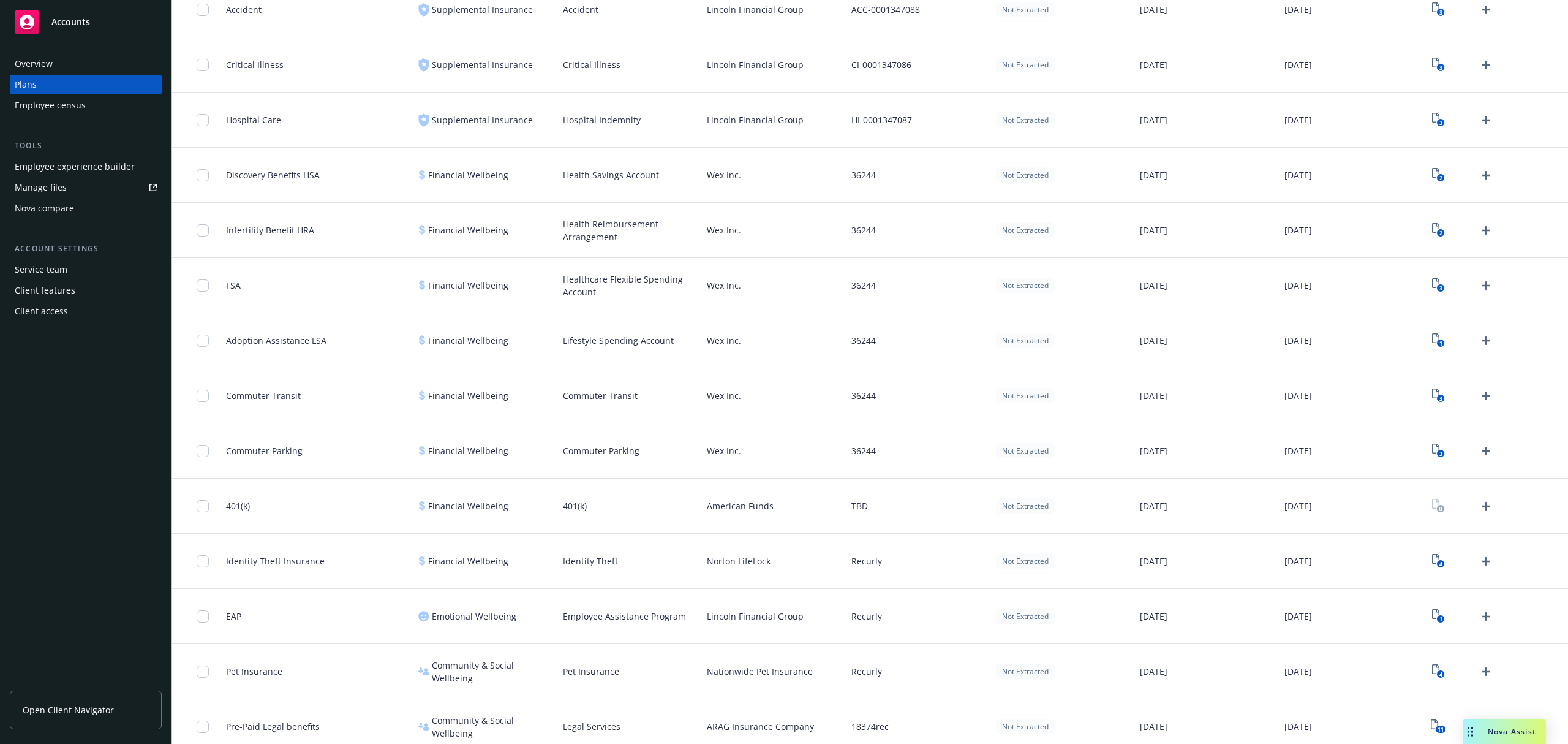
scroll to position [1030, 0]
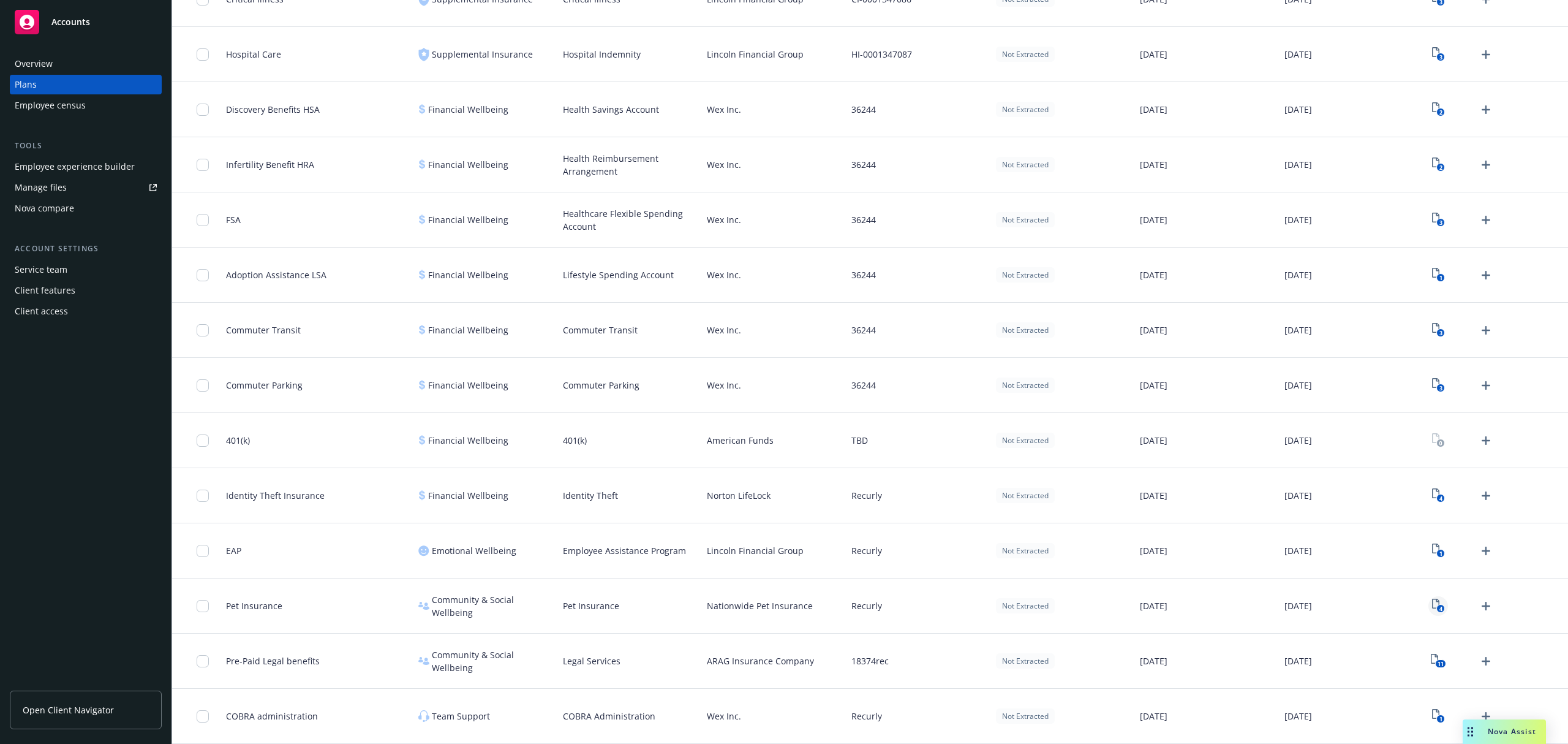
click at [1432, 603] on icon "4" at bounding box center [1438, 606] width 13 height 14
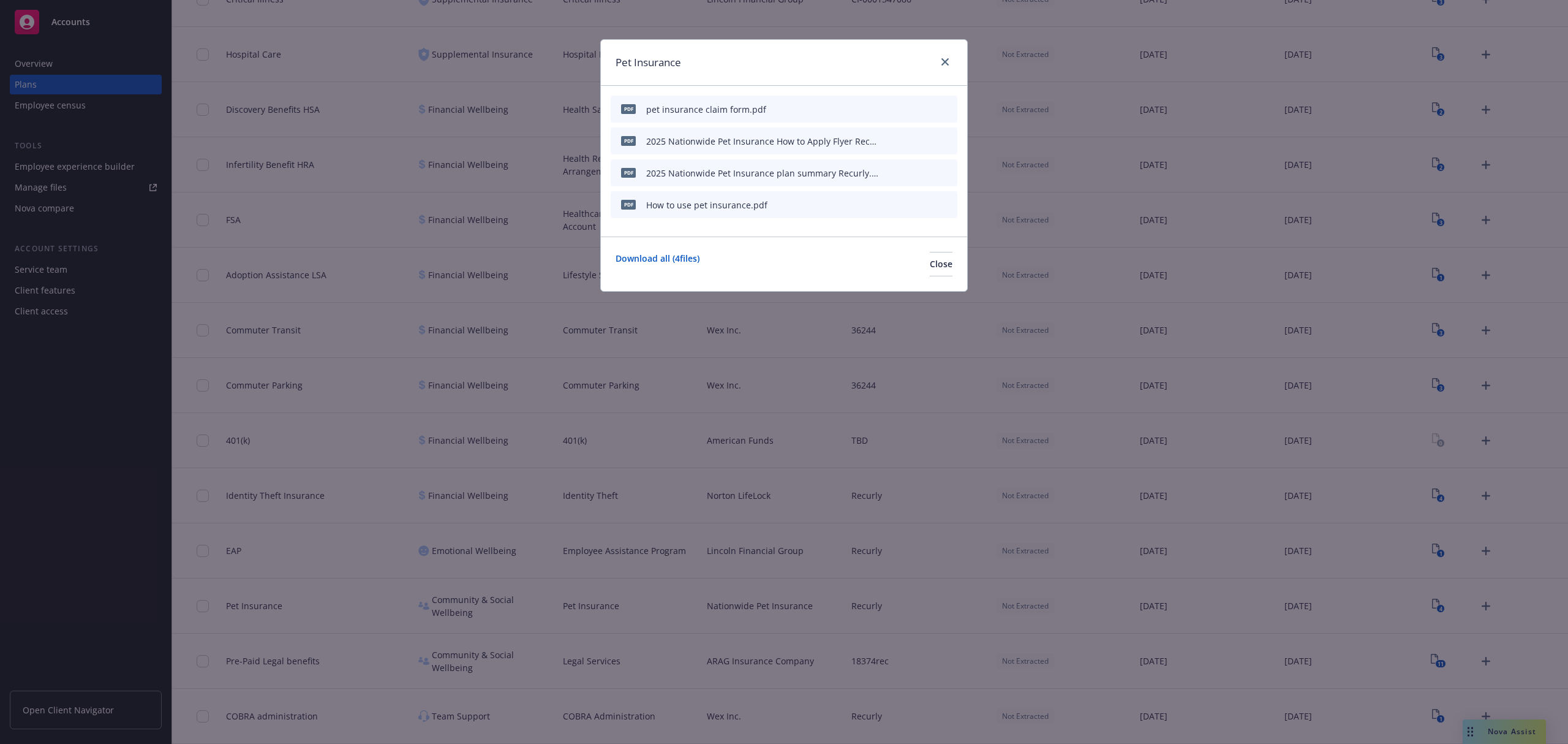
click at [909, 200] on icon "download file" at bounding box center [905, 204] width 10 height 10
click at [908, 172] on icon "download file" at bounding box center [905, 172] width 10 height 10
click at [907, 136] on icon "download file" at bounding box center [905, 140] width 10 height 10
click at [904, 112] on icon "download file" at bounding box center [905, 112] width 10 height 3
click at [952, 59] on div "Pet Insurance" at bounding box center [784, 63] width 366 height 46
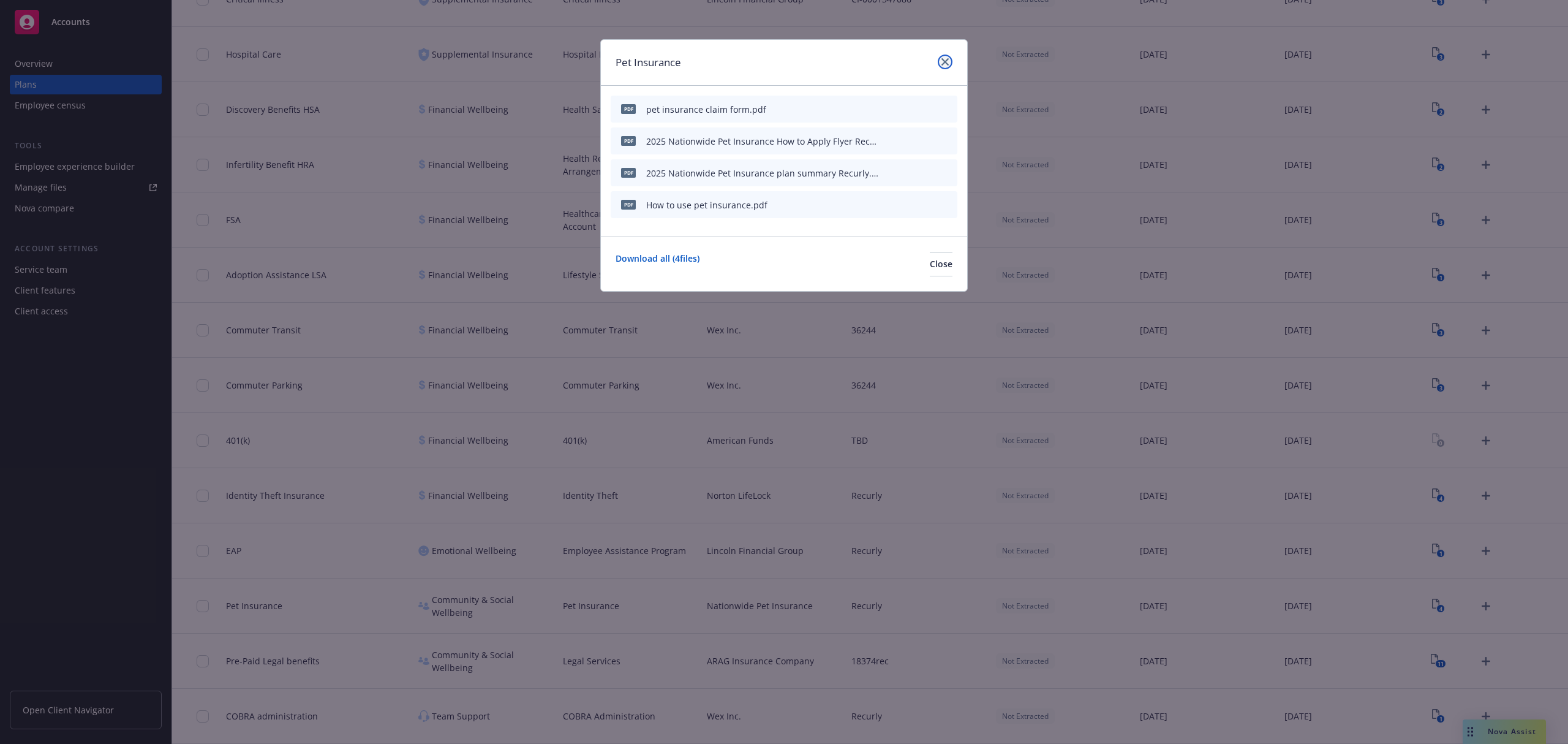
click at [939, 59] on link "close" at bounding box center [945, 62] width 15 height 15
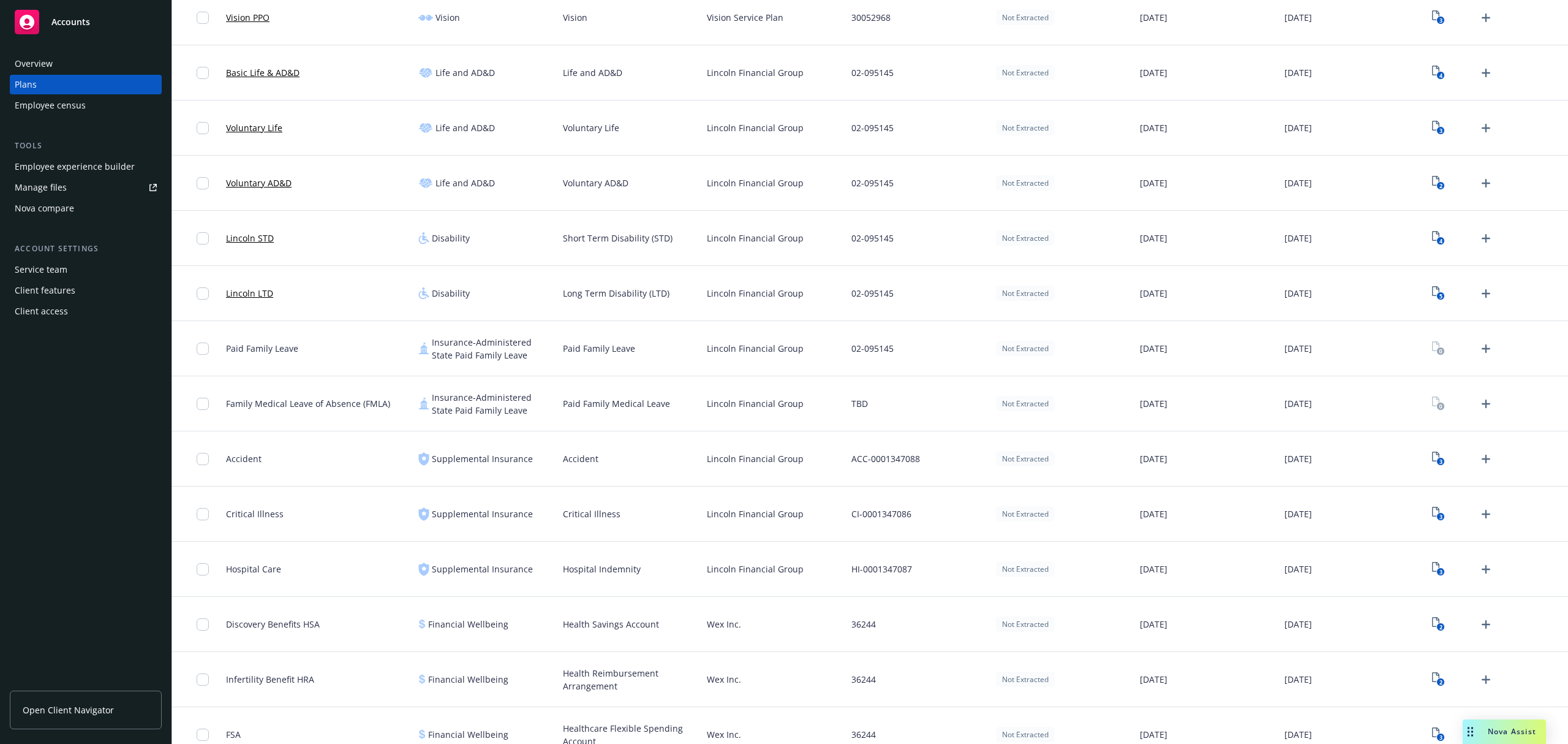
scroll to position [459, 0]
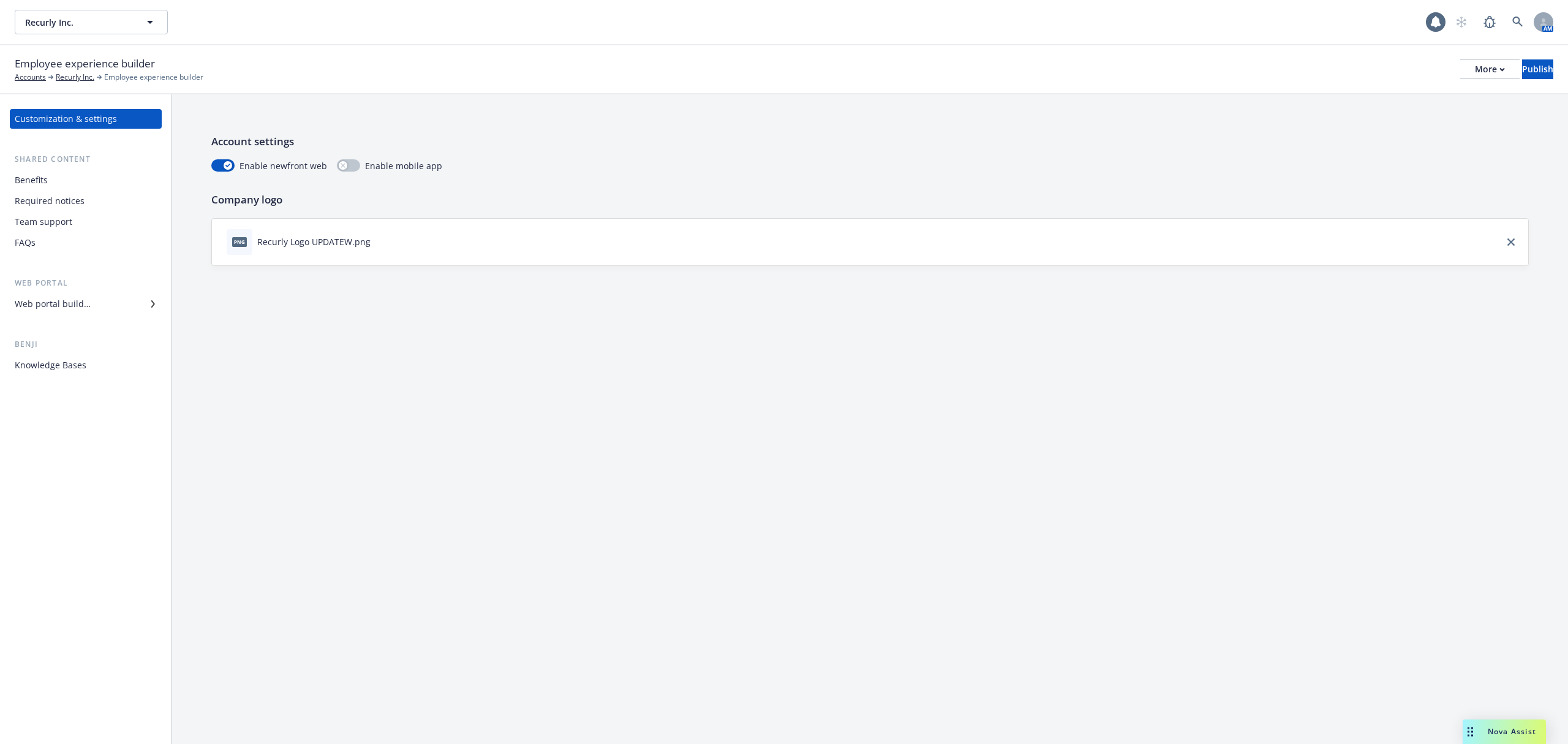
click at [54, 301] on div "Web portal builder" at bounding box center [53, 304] width 76 height 20
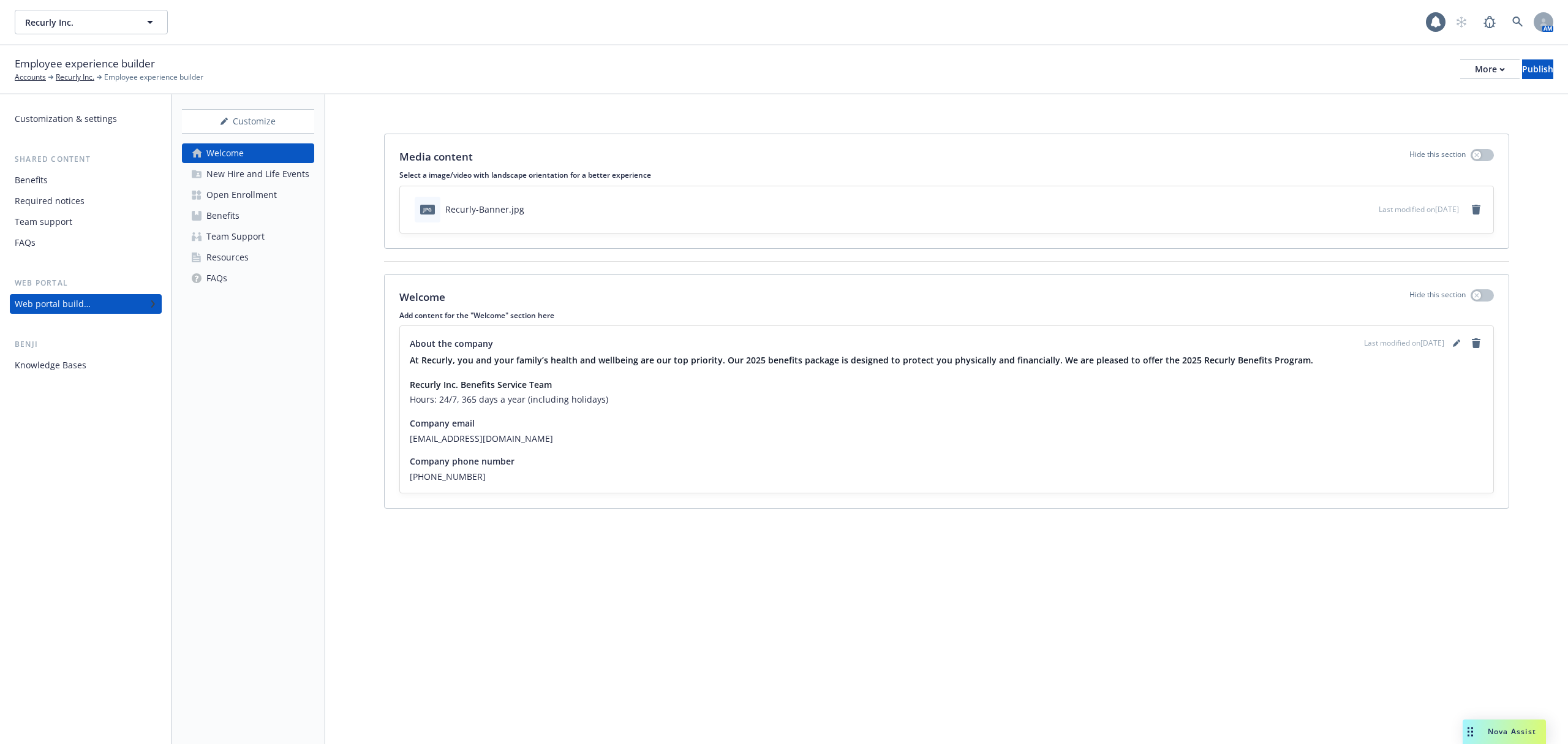
click at [262, 192] on div "Open Enrollment" at bounding box center [241, 194] width 71 height 20
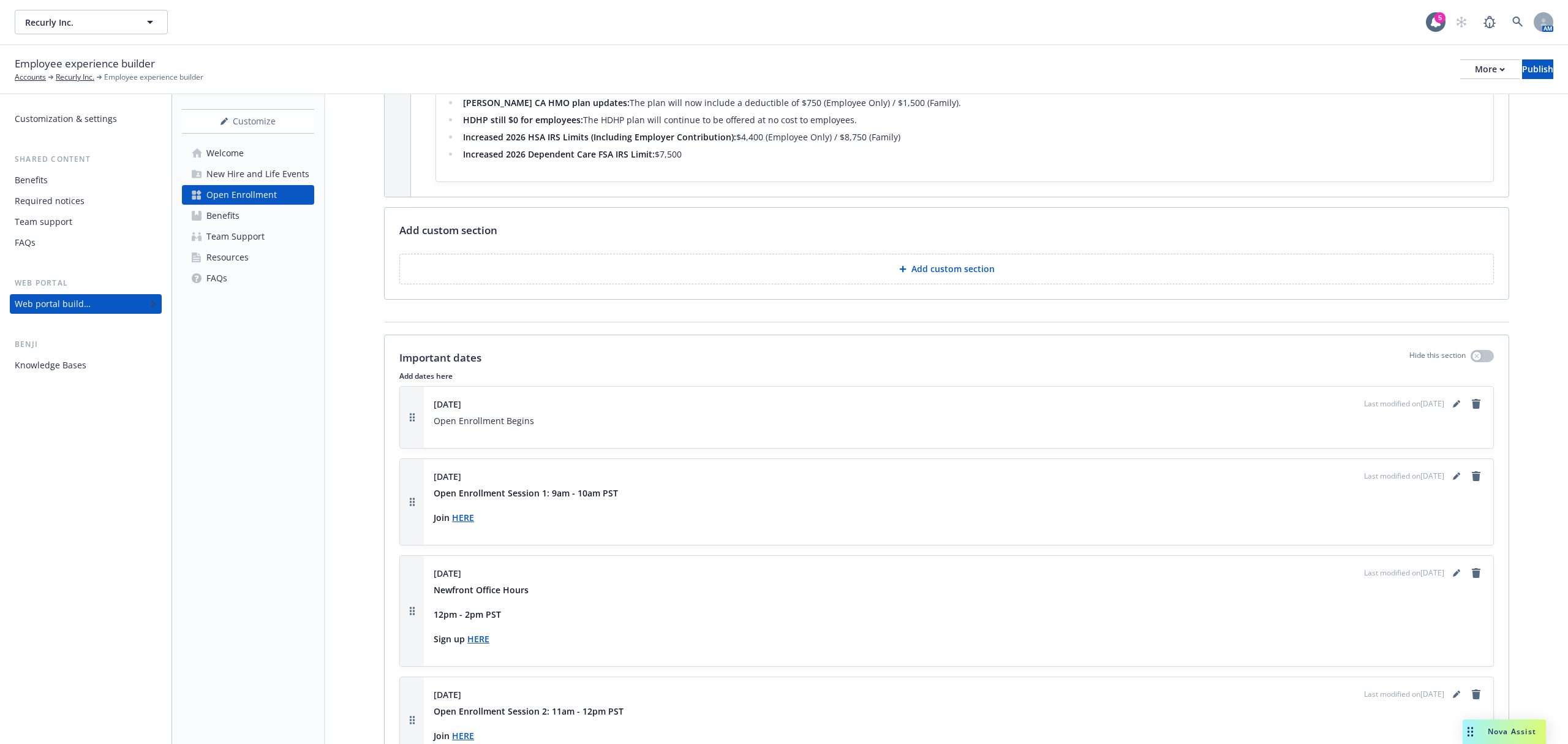
scroll to position [1062, 0]
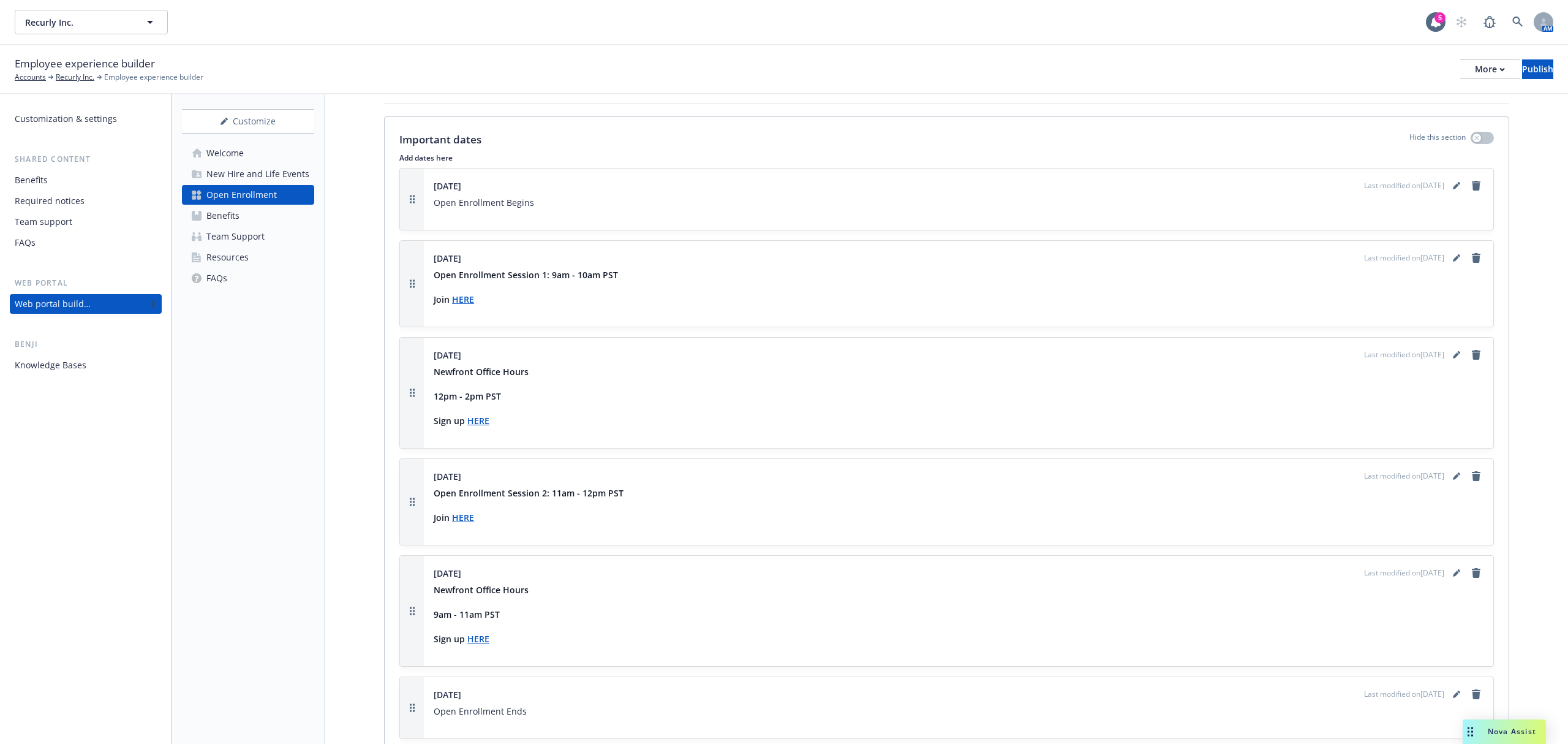
click at [903, 115] on div "Media content Select a image/video with landscape orientation for a better expe…" at bounding box center [947, 168] width 1243 height 2272
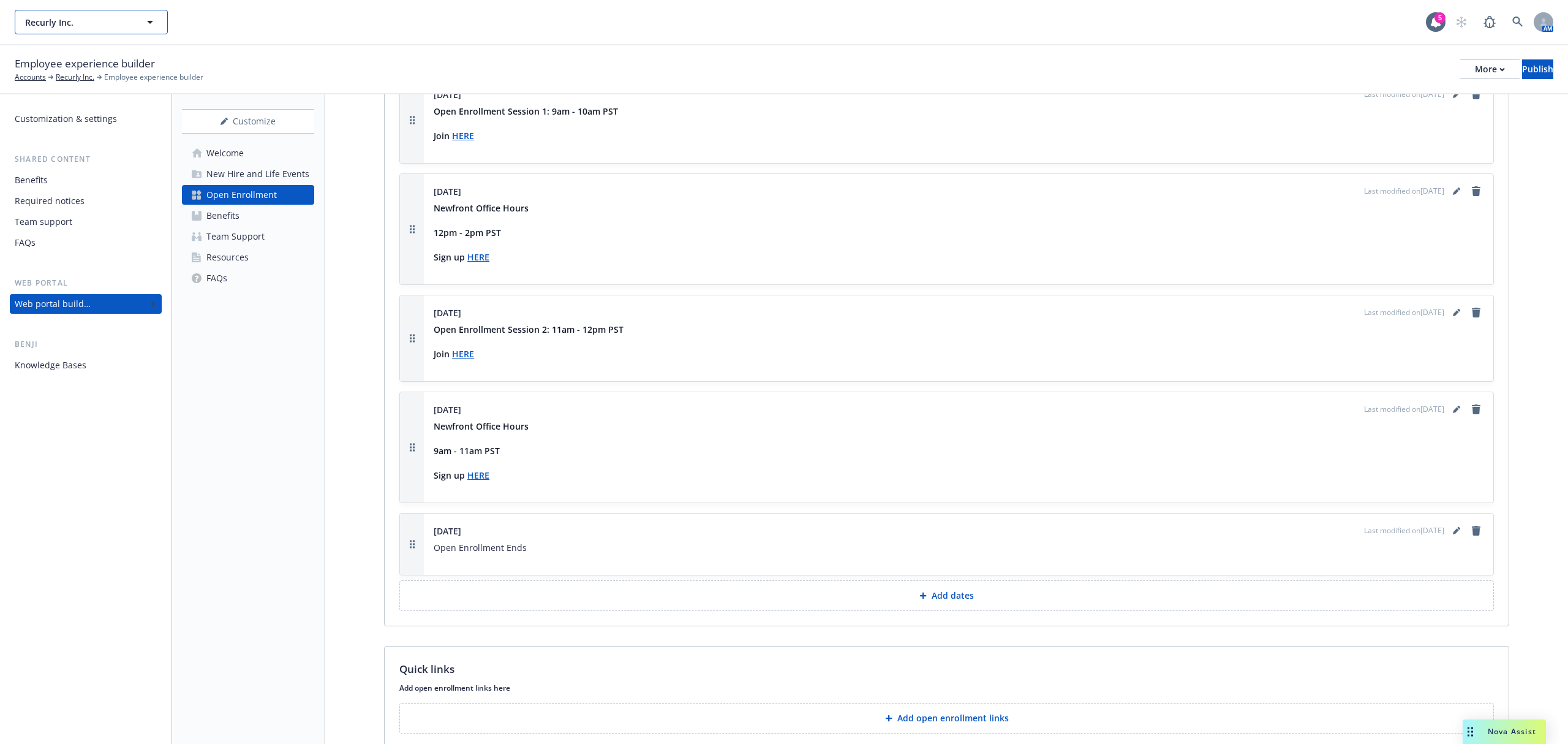
click at [99, 17] on span "Recurly Inc." at bounding box center [78, 22] width 106 height 13
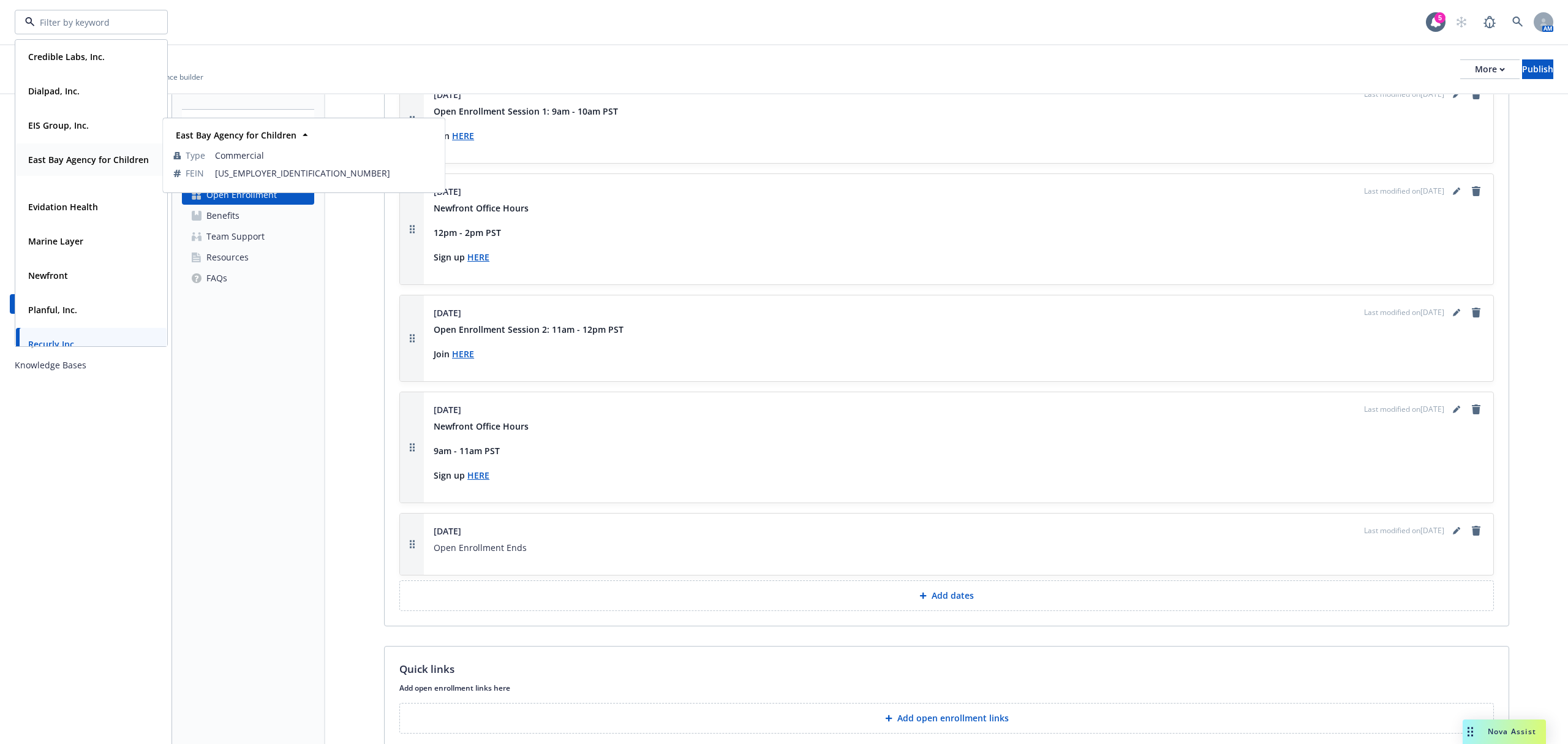
scroll to position [187, 0]
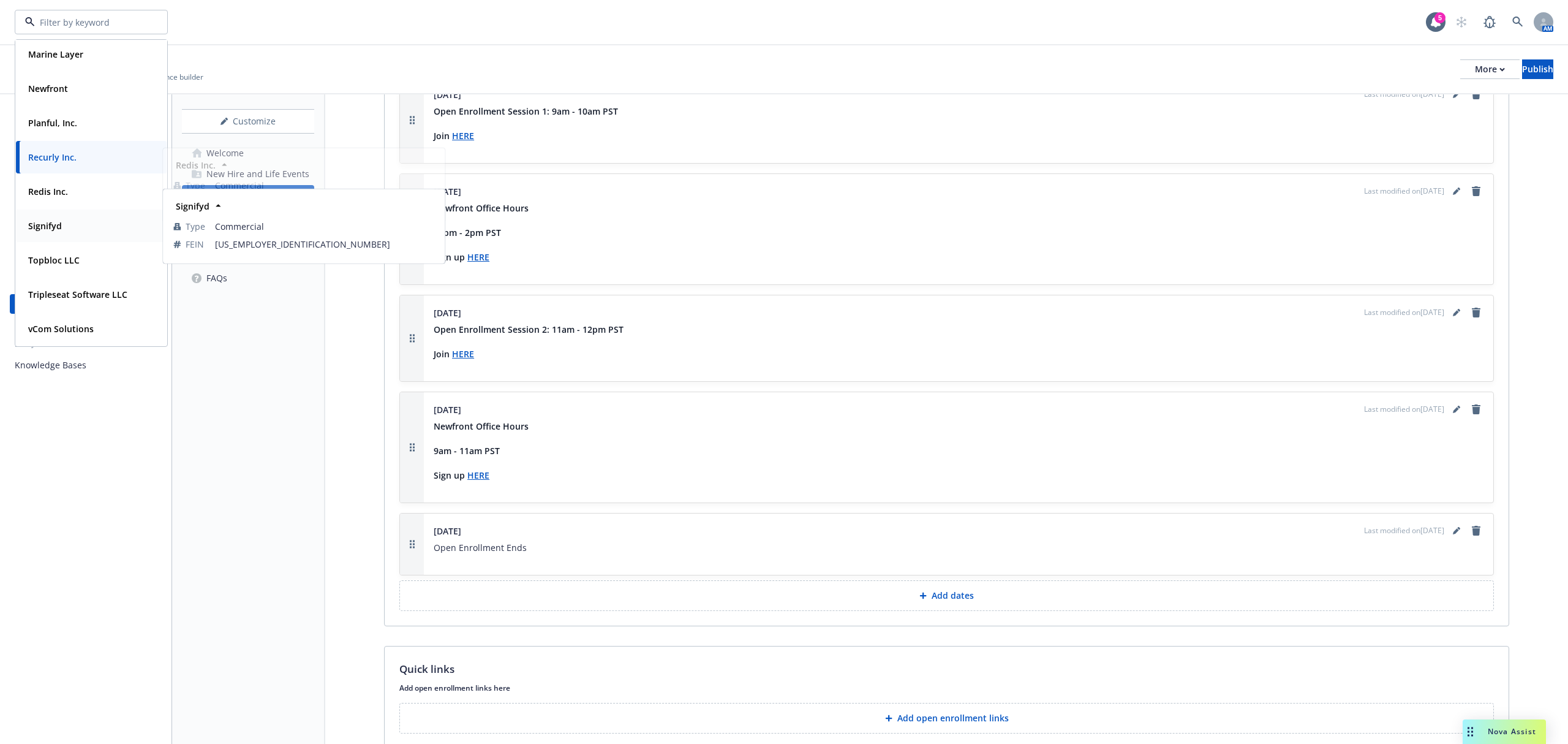
click at [62, 220] on div "Signifyd" at bounding box center [44, 225] width 41 height 17
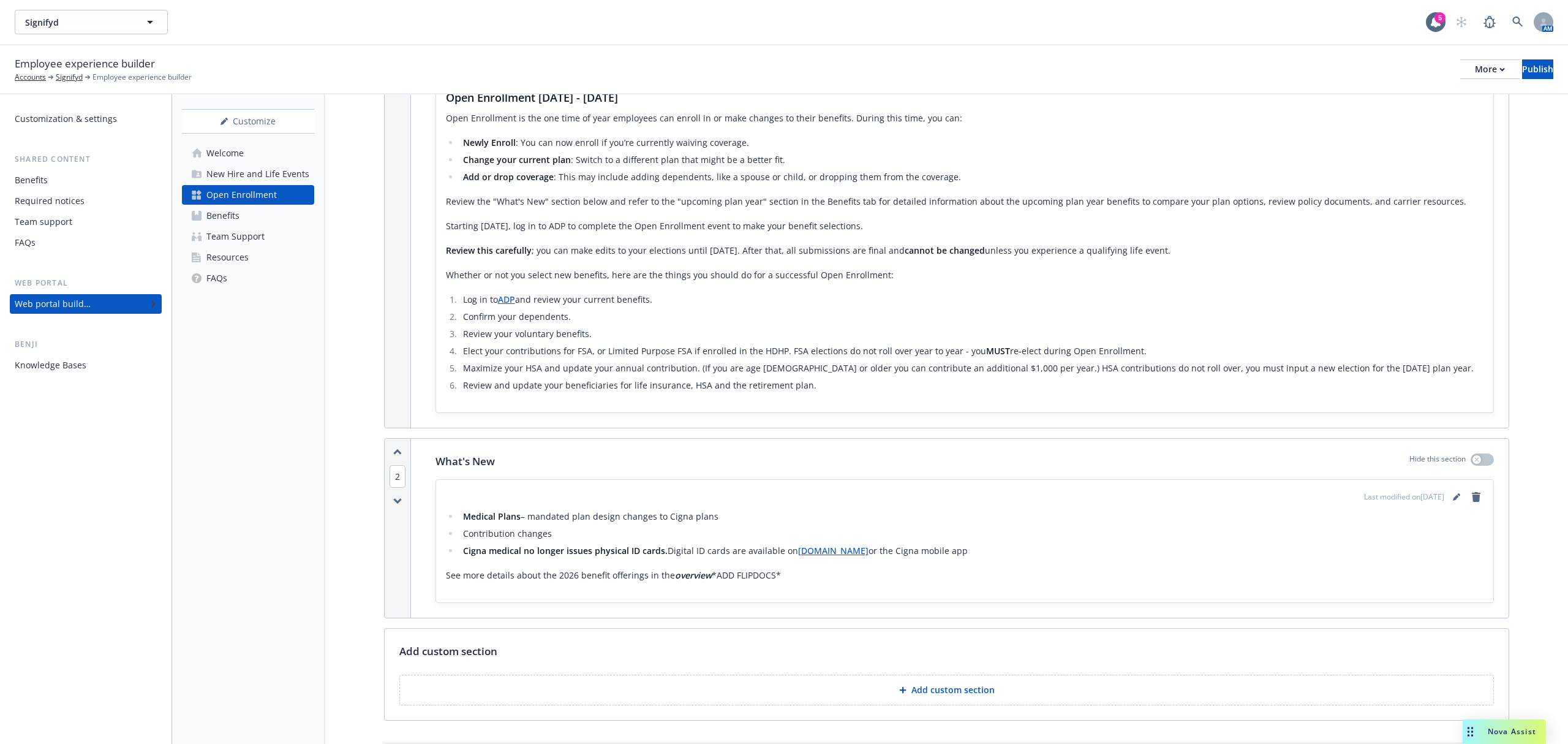
scroll to position [182, 0]
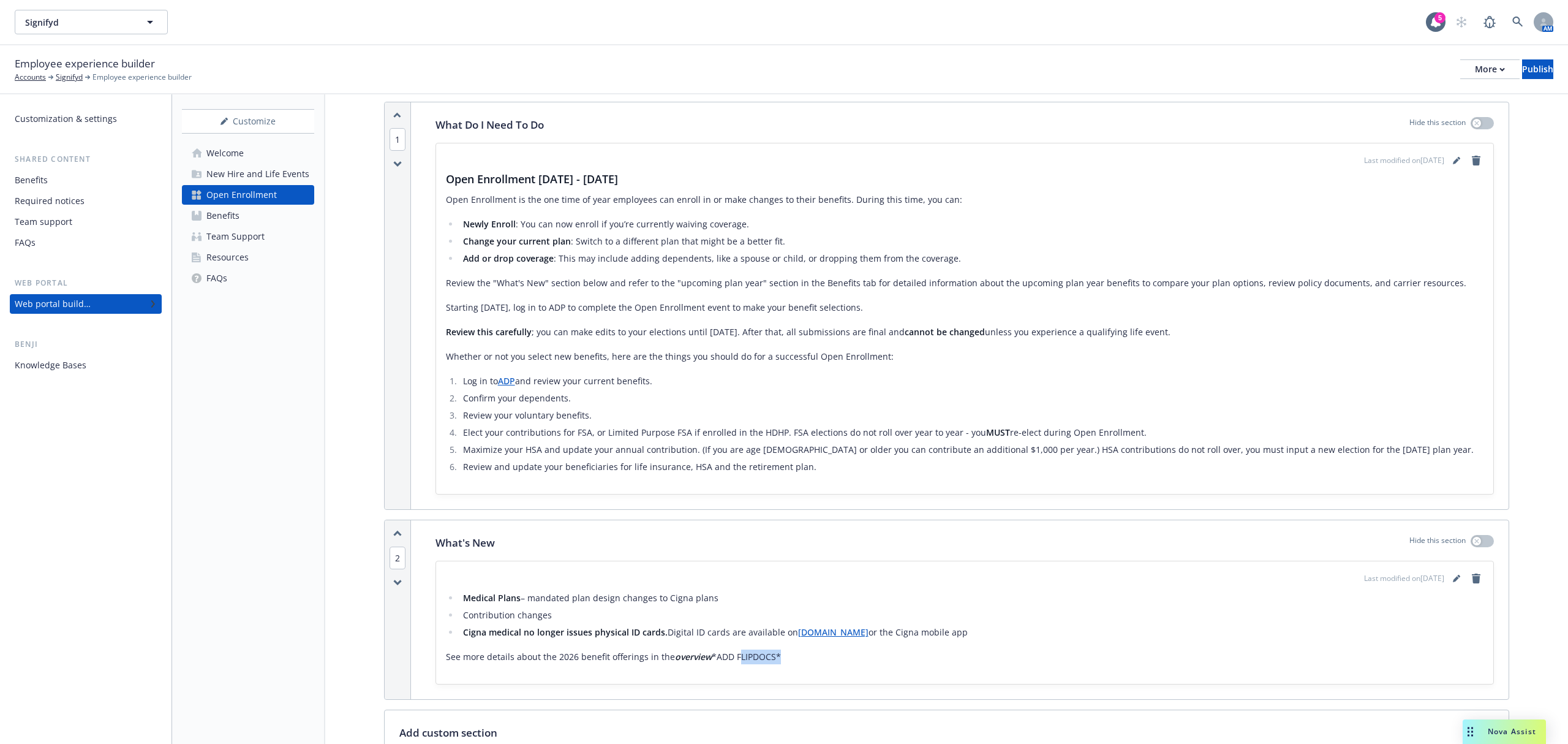
drag, startPoint x: 735, startPoint y: 658, endPoint x: 775, endPoint y: 658, distance: 40.0
click at [775, 658] on p "See more details about the 2026 benefit offerings in the overview *ADD FLIPDOCS*" at bounding box center [964, 657] width 1038 height 15
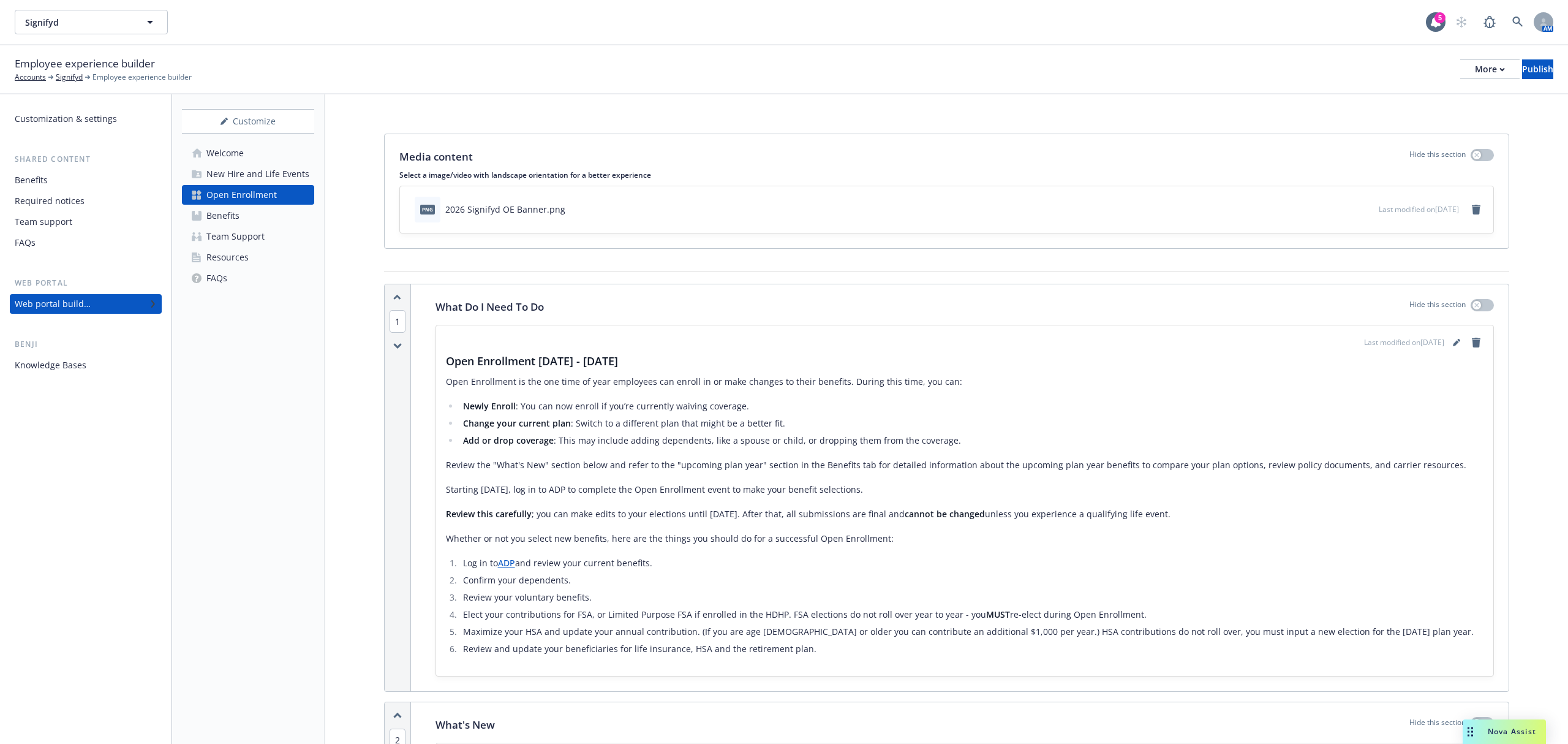
scroll to position [490, 0]
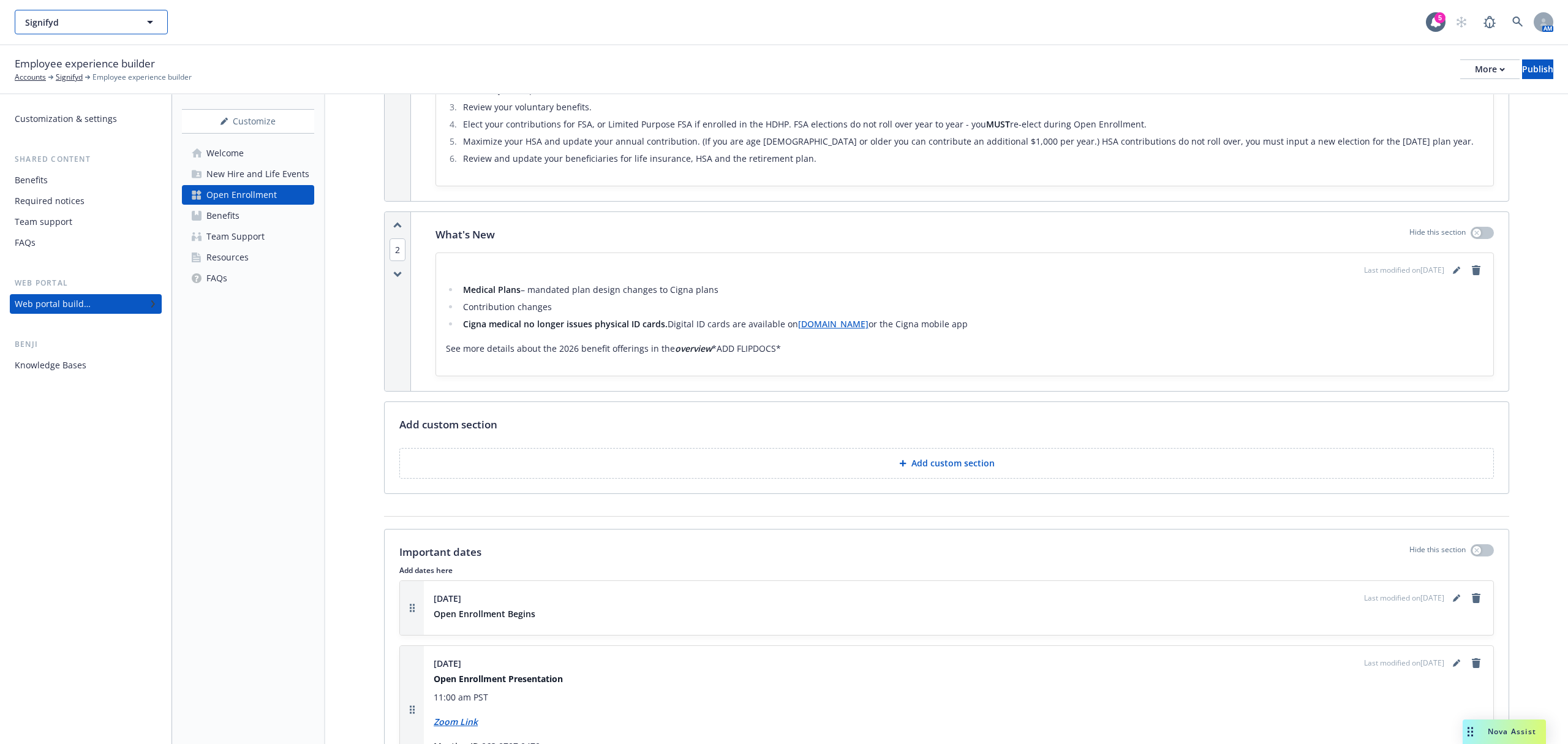
click at [83, 31] on button "Signifyd" at bounding box center [91, 21] width 153 height 25
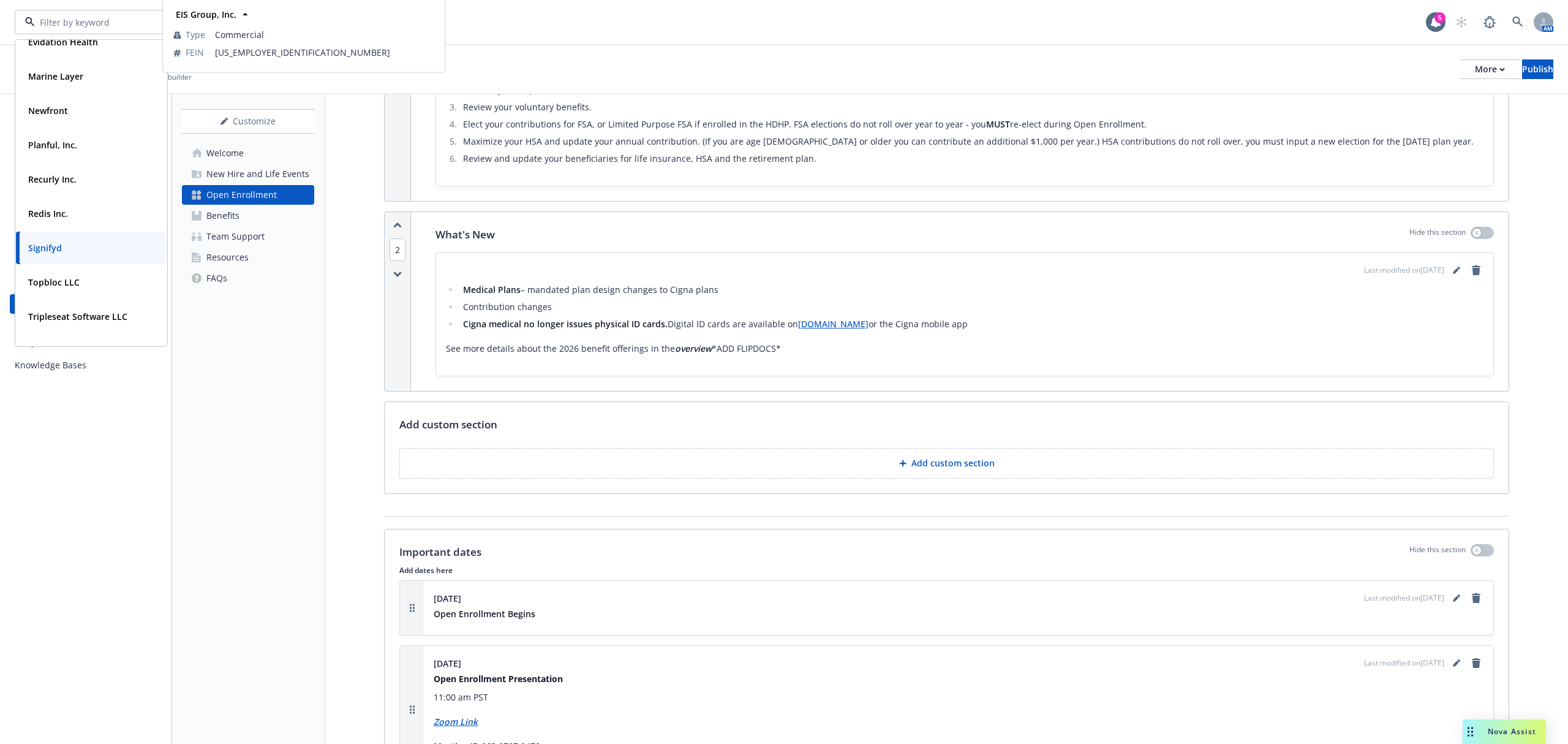
scroll to position [187, 0]
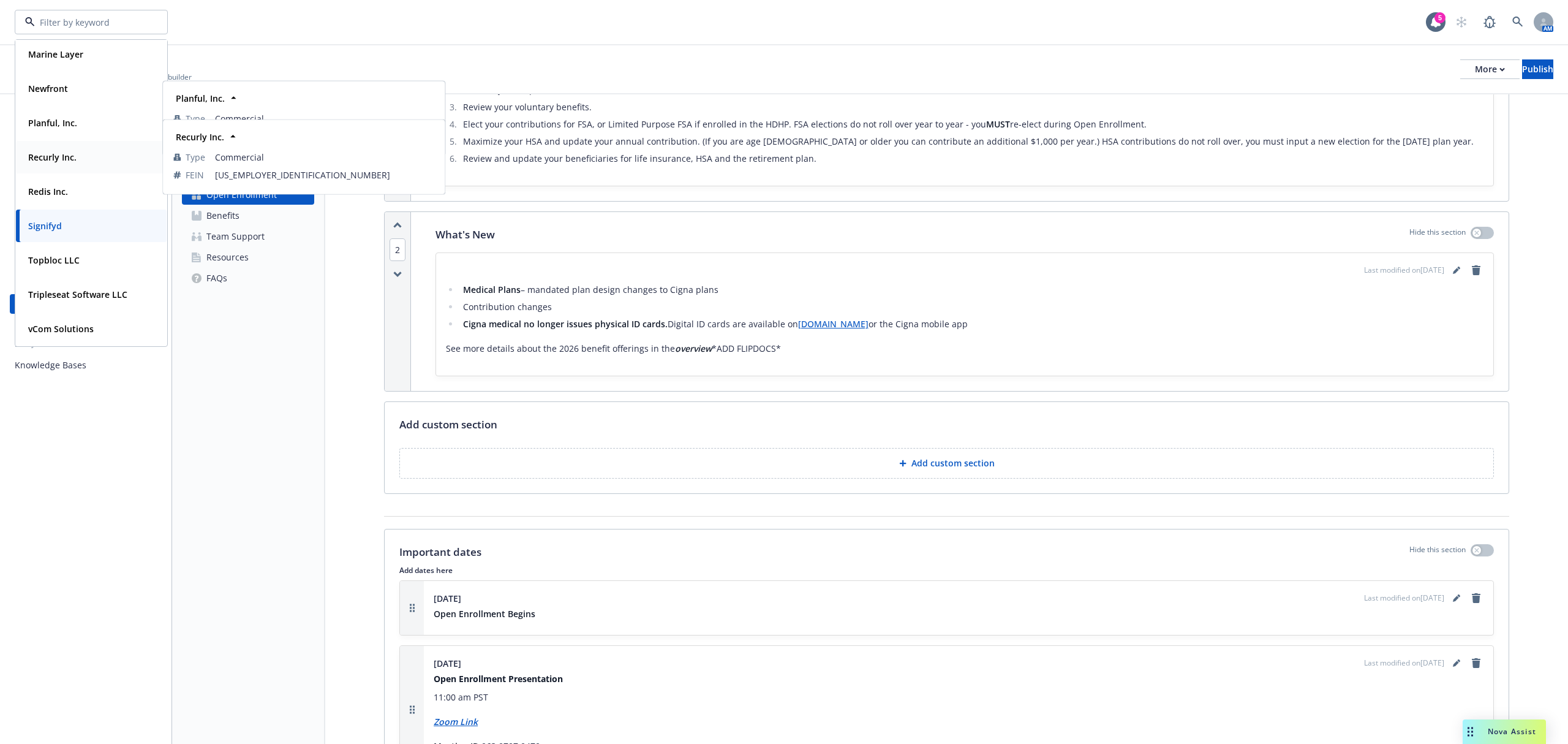
click at [48, 155] on strong "Recurly Inc." at bounding box center [52, 157] width 48 height 12
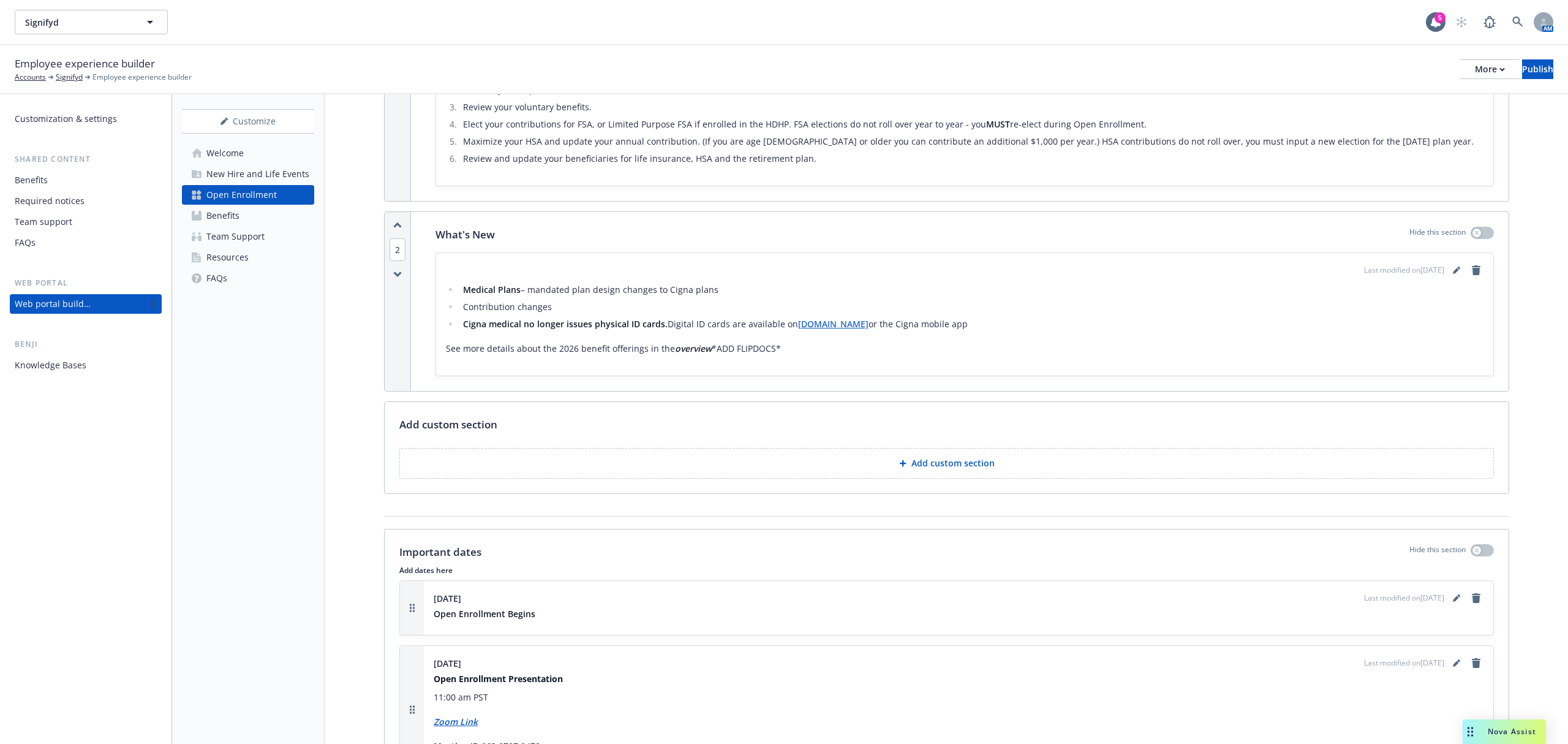
scroll to position [664, 0]
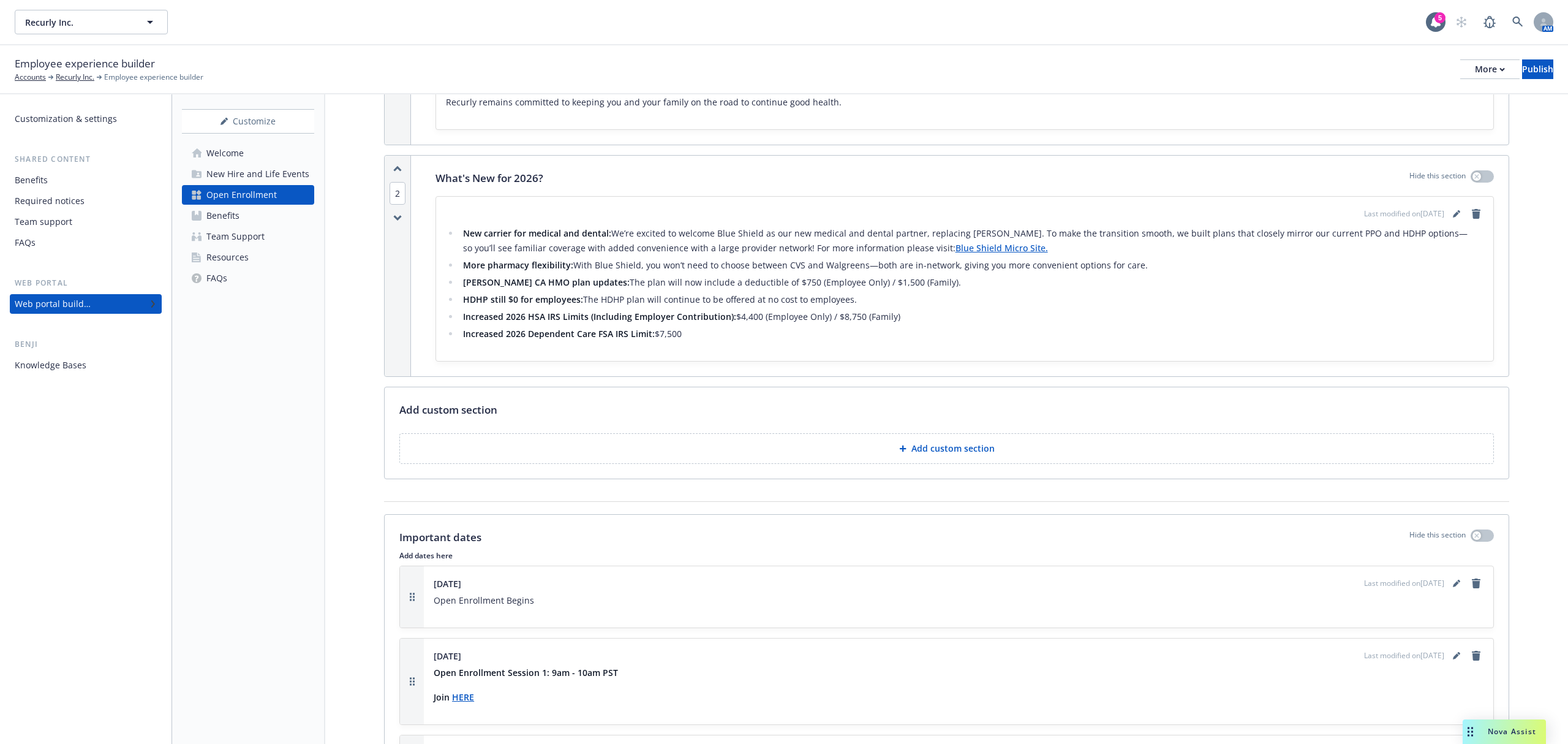
click at [230, 158] on div "Welcome" at bounding box center [224, 153] width 37 height 20
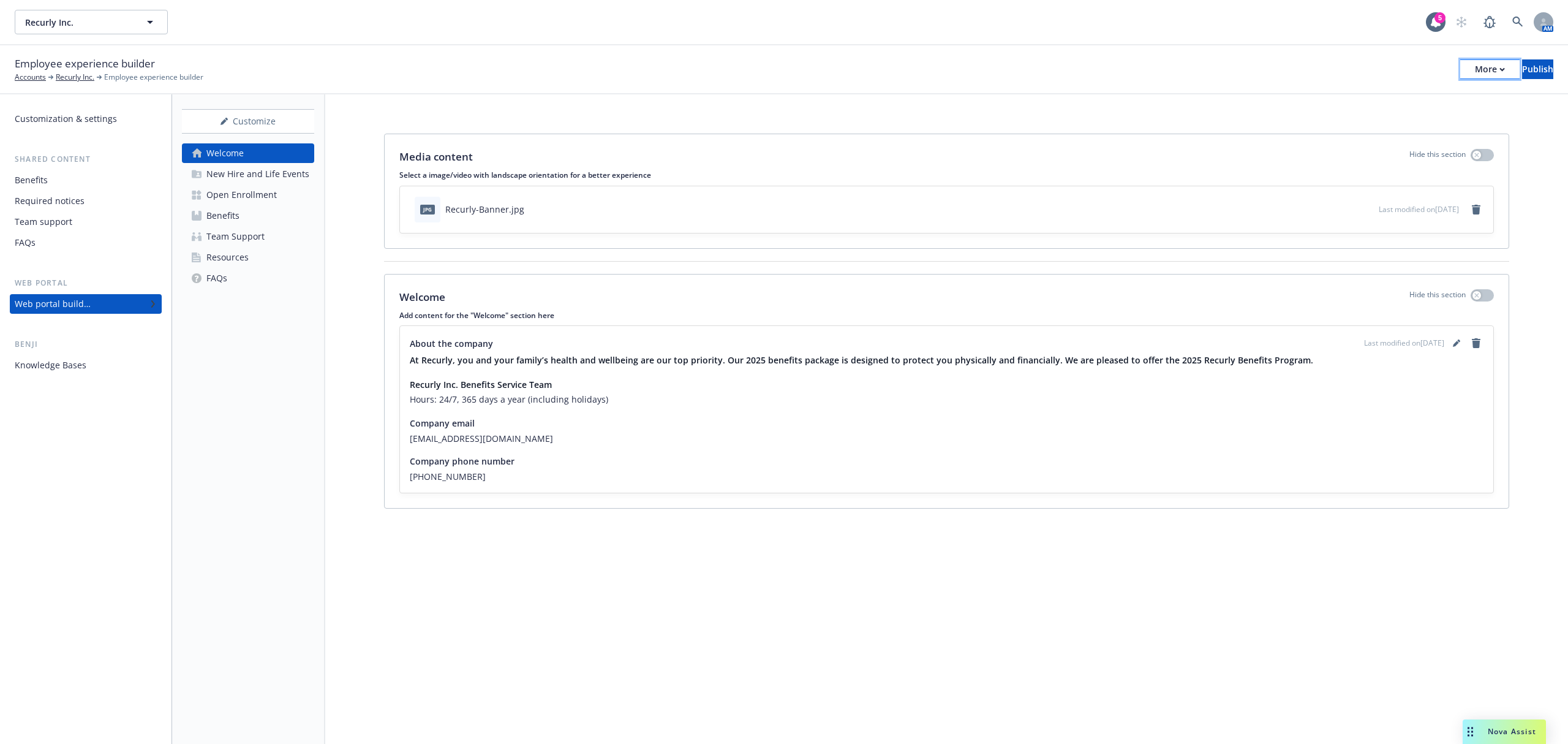
click at [1474, 66] on div "More" at bounding box center [1490, 69] width 30 height 18
click at [98, 35] on div "Recurly Inc. Recurly Inc. 5 AM" at bounding box center [784, 22] width 1568 height 44
click at [99, 23] on span "Recurly Inc." at bounding box center [78, 22] width 106 height 13
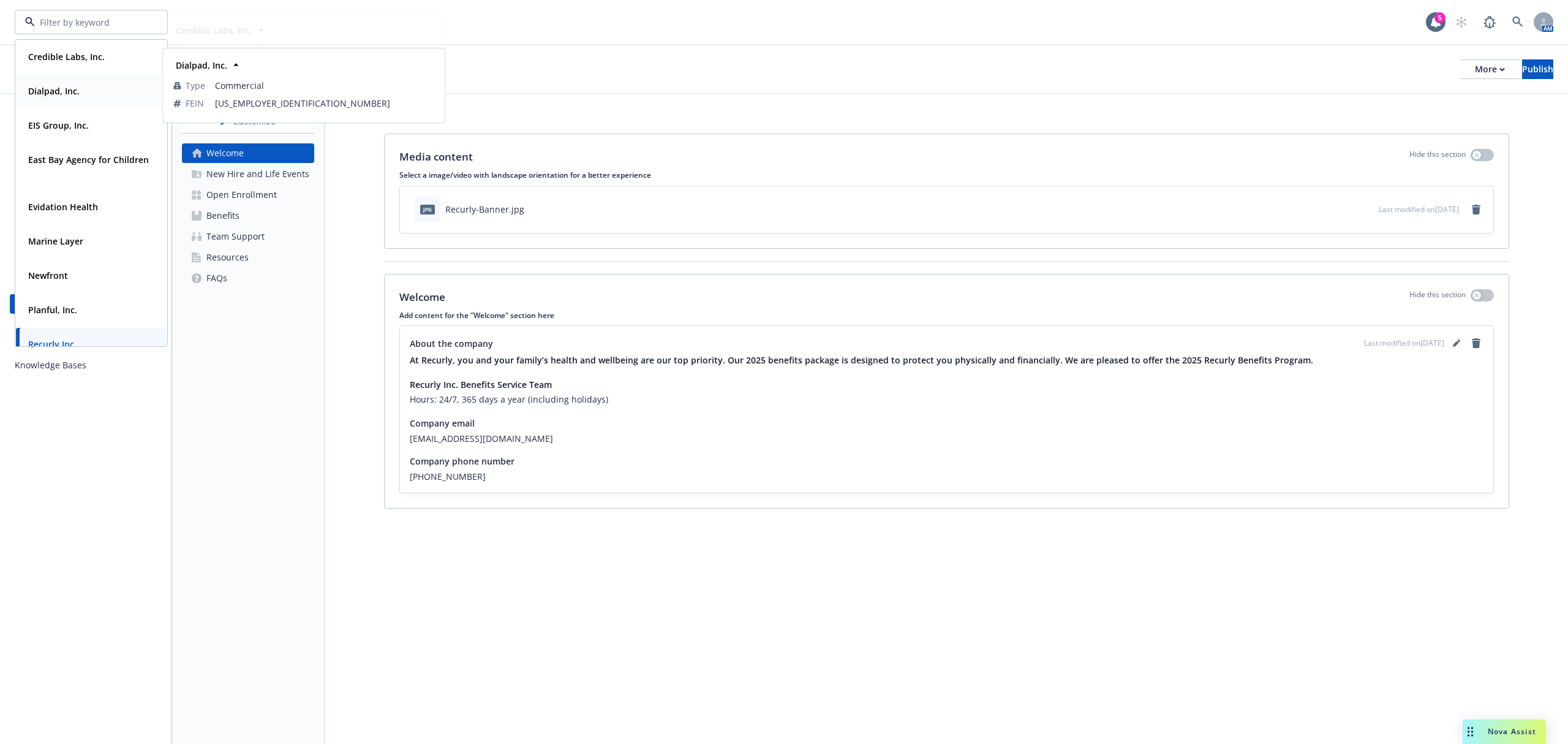
click at [69, 86] on strong "Dialpad, Inc." at bounding box center [54, 90] width 52 height 12
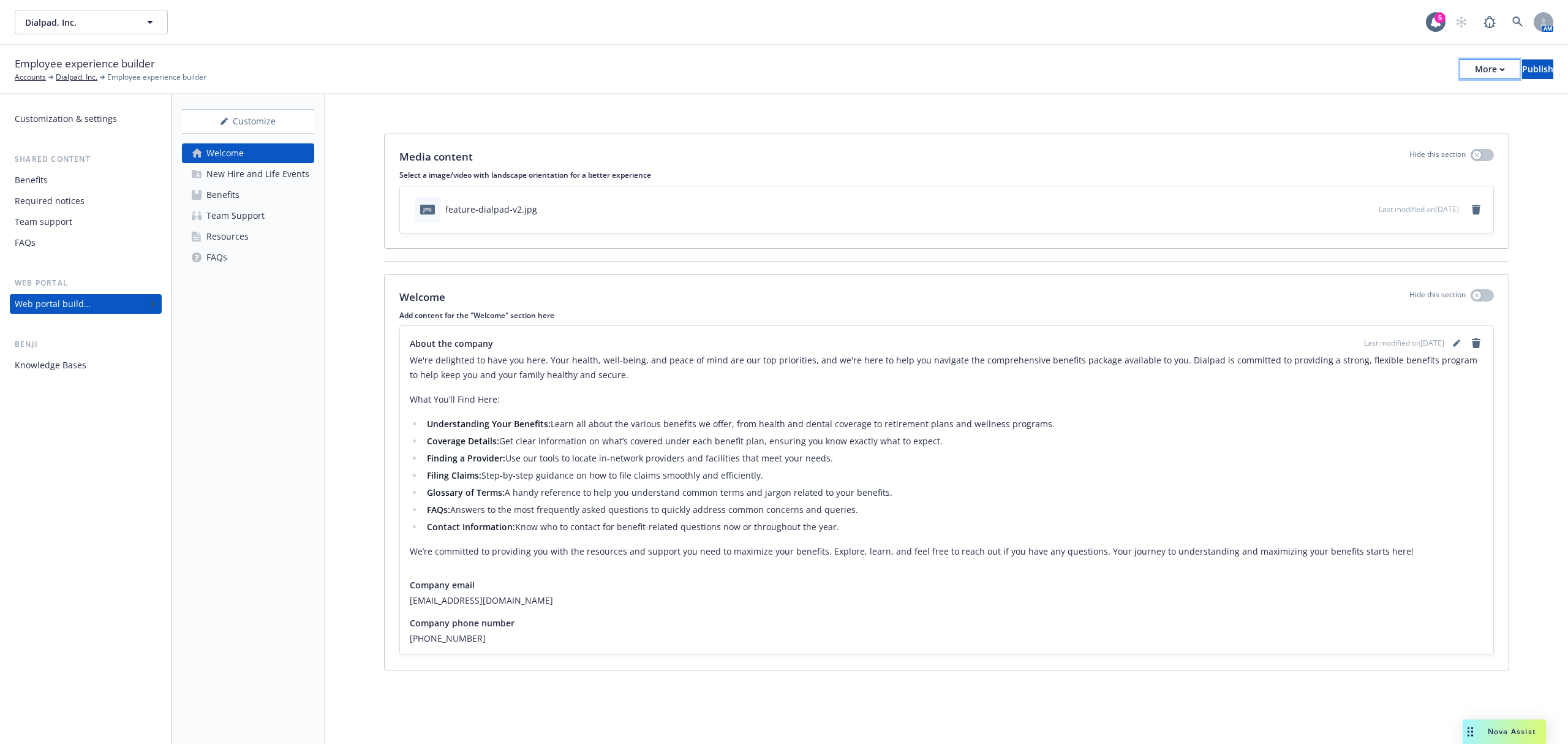
click at [1460, 77] on button "More" at bounding box center [1490, 69] width 59 height 20
click at [1380, 96] on link "Copy preview link" at bounding box center [1388, 96] width 182 height 25
